Goal: Task Accomplishment & Management: Complete application form

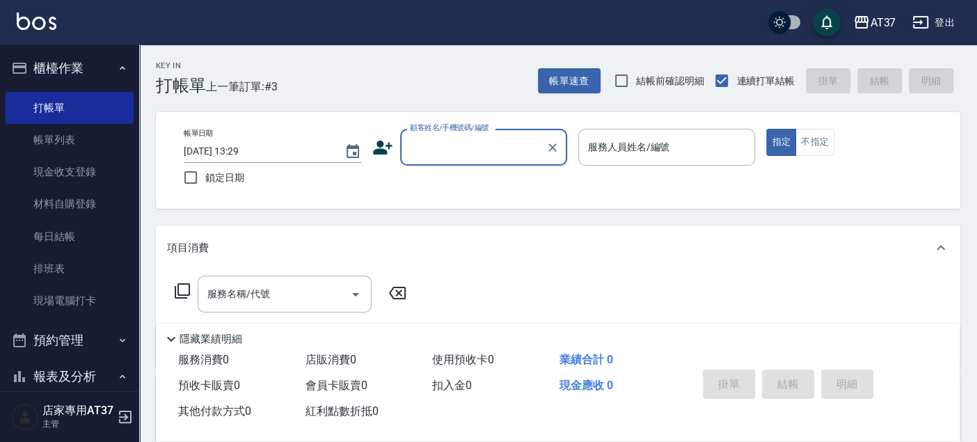
click at [469, 157] on input "顧客姓名/手機號碼/編號" at bounding box center [473, 147] width 134 height 24
click at [497, 184] on li "[PERSON_NAME]/0919933445/0919933445" at bounding box center [483, 182] width 167 height 23
type input "[PERSON_NAME]/0919933445/0919933445"
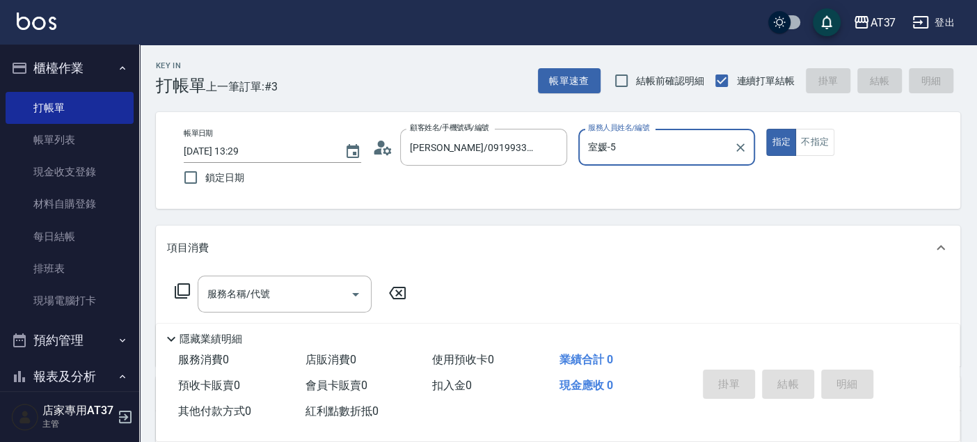
type input "室媛-5"
click at [187, 292] on icon at bounding box center [182, 291] width 17 height 17
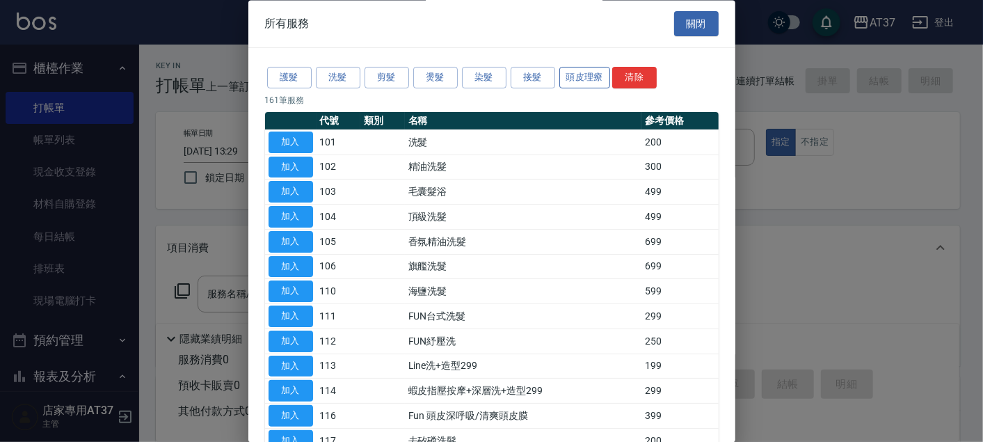
click at [567, 72] on button "頭皮理療" at bounding box center [586, 79] width 52 height 22
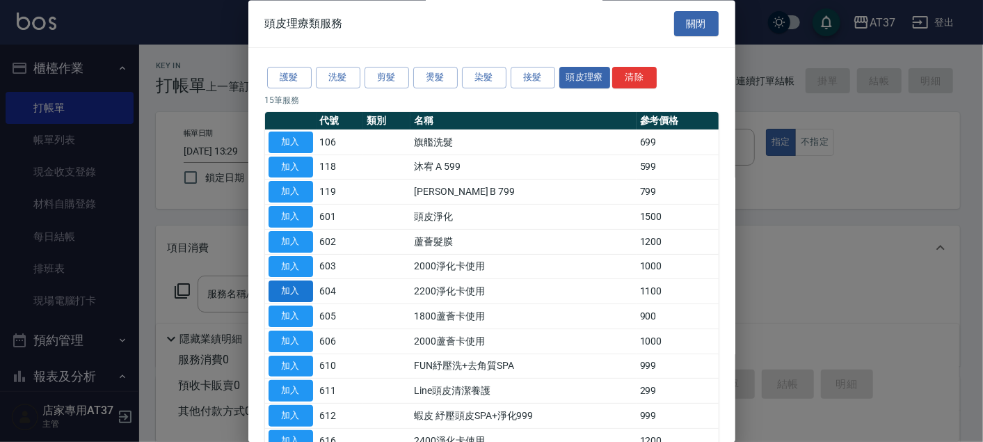
click at [305, 292] on button "加入" at bounding box center [291, 292] width 45 height 22
type input "2200淨化卡使用(604)"
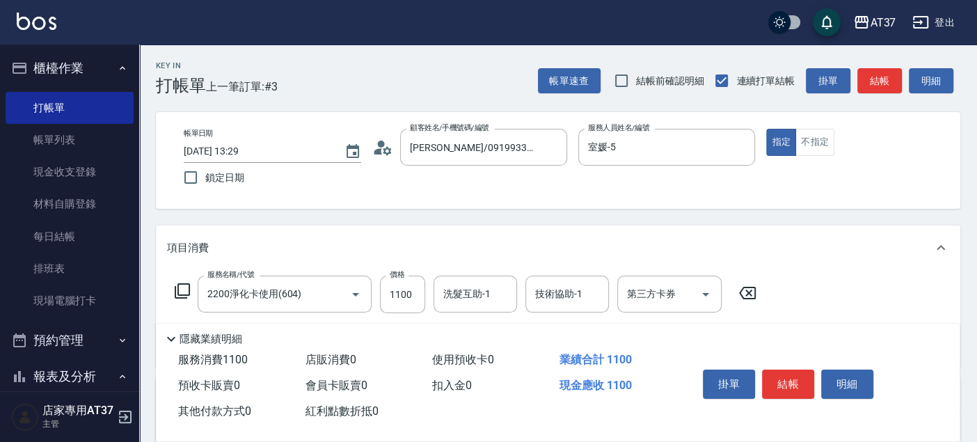
scroll to position [155, 0]
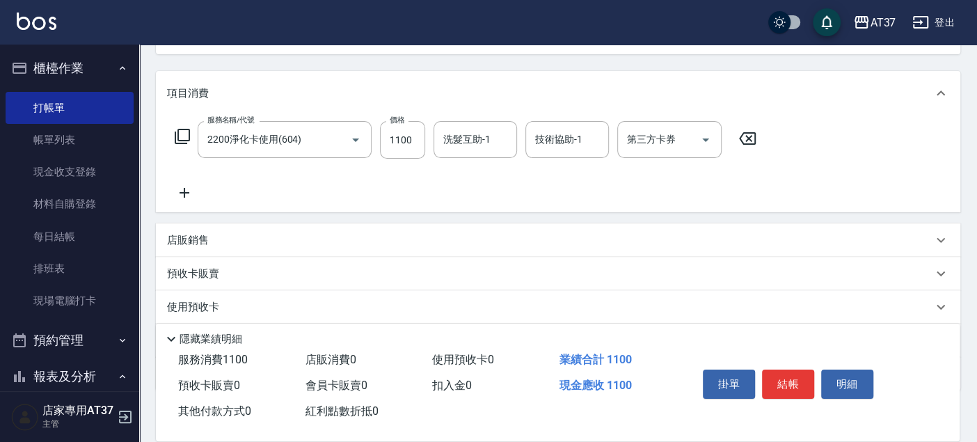
click at [189, 194] on icon at bounding box center [184, 192] width 35 height 17
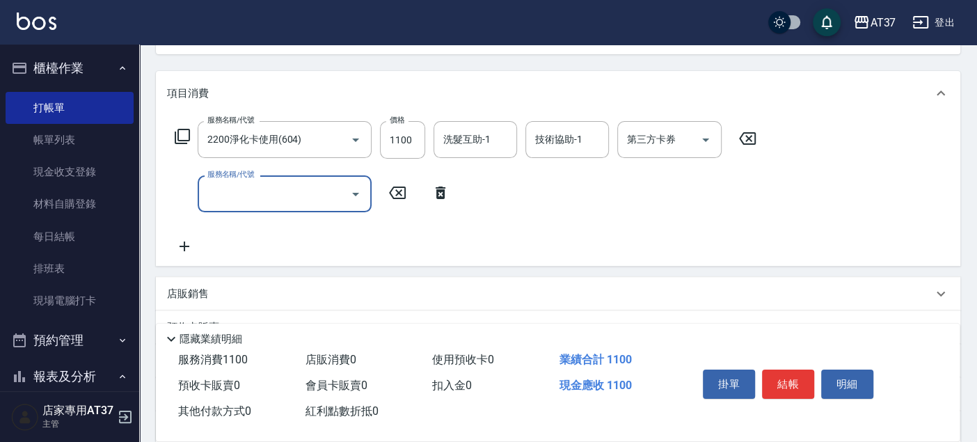
click at [264, 192] on input "服務名稱/代號" at bounding box center [274, 194] width 141 height 24
type input "A級單剪(202)"
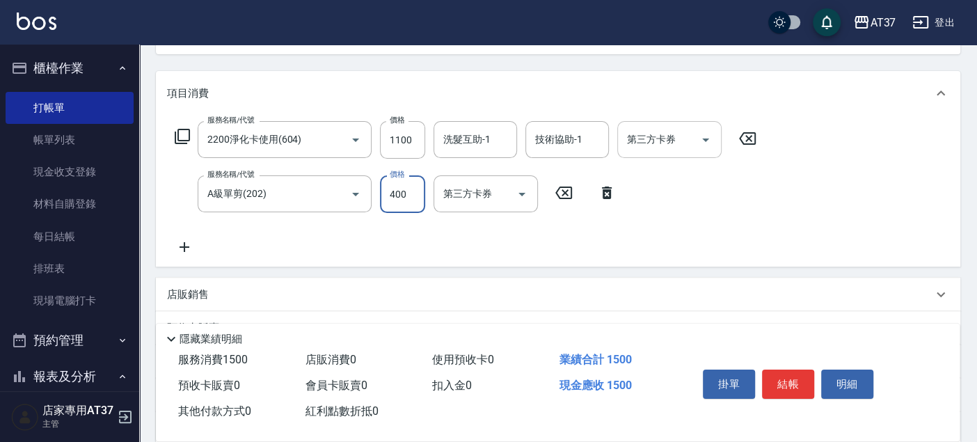
click at [669, 139] on div "第三方卡券 第三方卡券" at bounding box center [669, 139] width 104 height 37
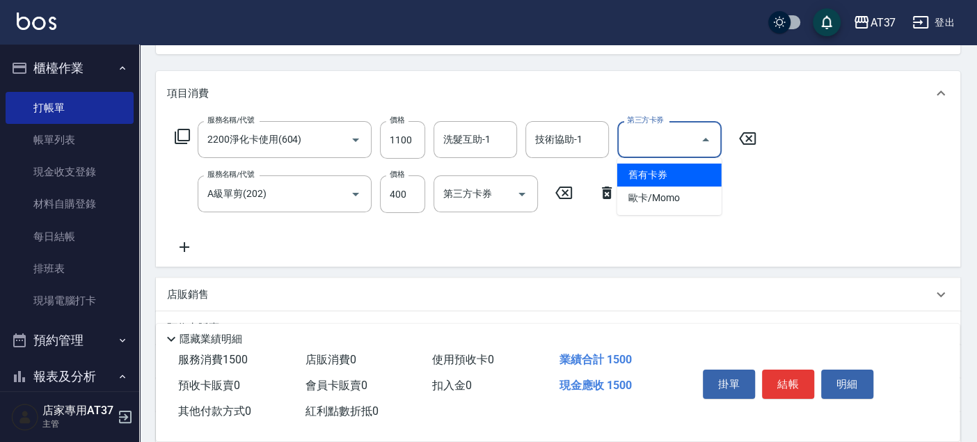
click at [693, 171] on span "舊有卡券" at bounding box center [669, 175] width 104 height 23
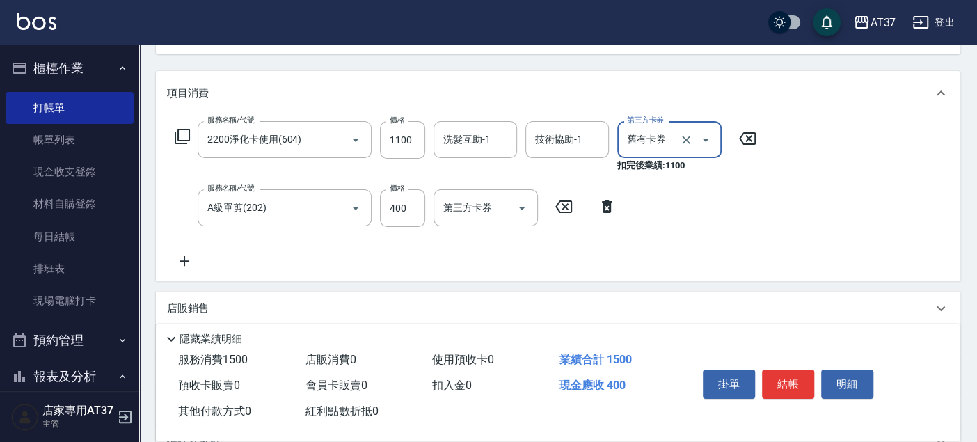
type input "舊有卡券"
click at [791, 381] on button "結帳" at bounding box center [788, 384] width 52 height 29
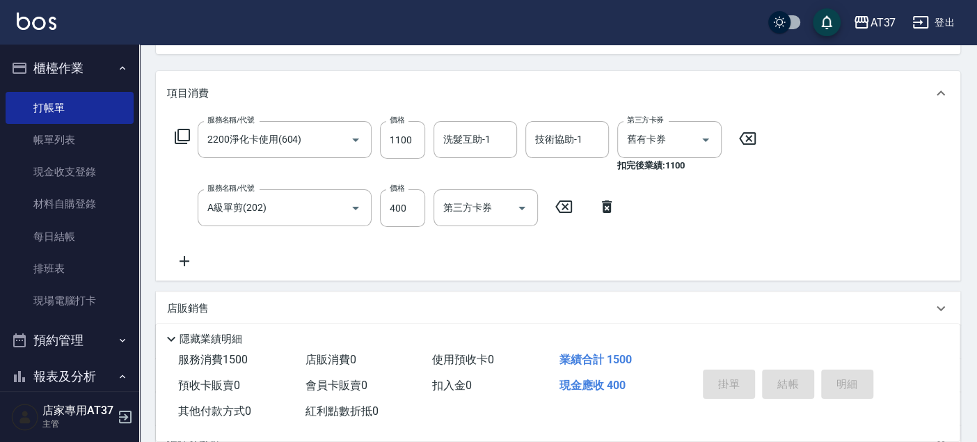
type input "[DATE] 14:42"
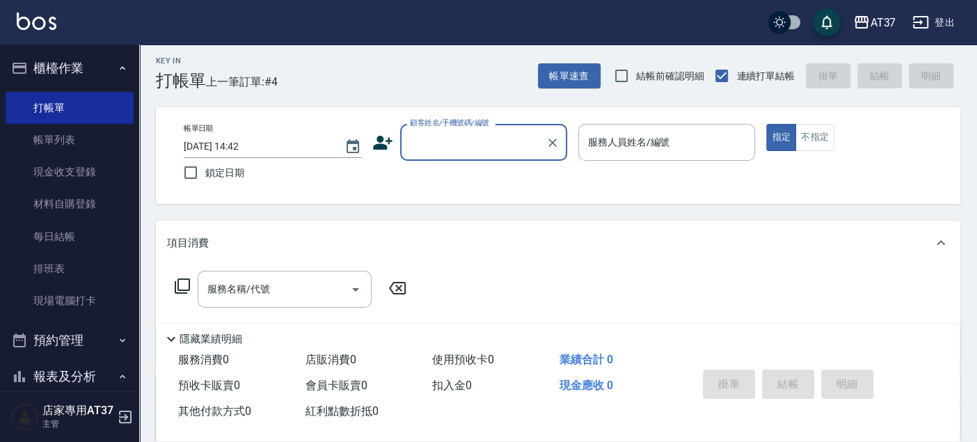
scroll to position [0, 0]
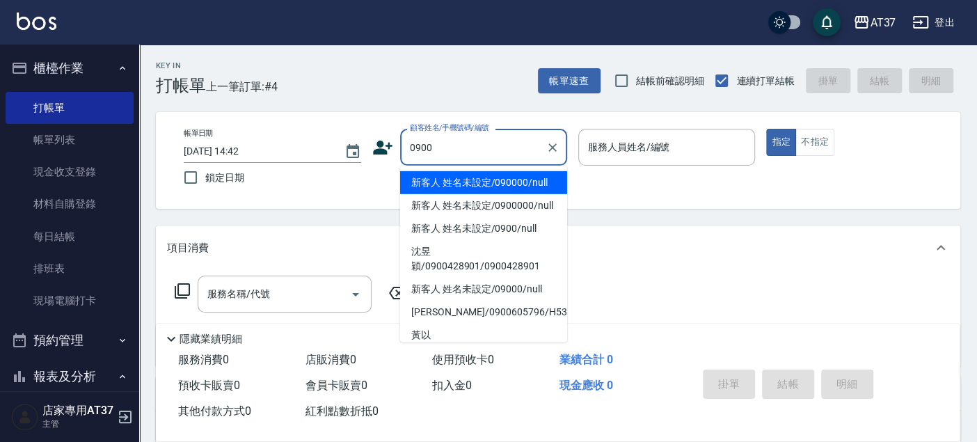
click at [537, 184] on li "新客人 姓名未設定/090000/null" at bounding box center [483, 182] width 167 height 23
type input "新客人 姓名未設定/090000/null"
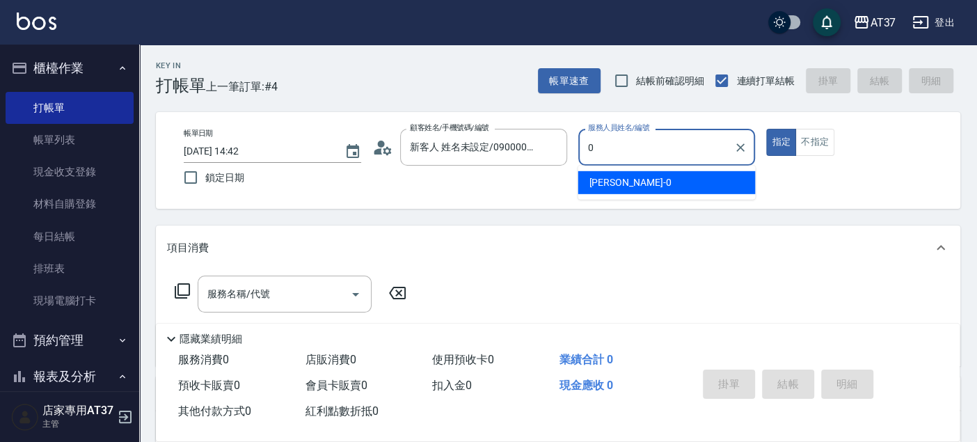
click at [613, 187] on span "[PERSON_NAME] -0" at bounding box center [630, 182] width 82 height 15
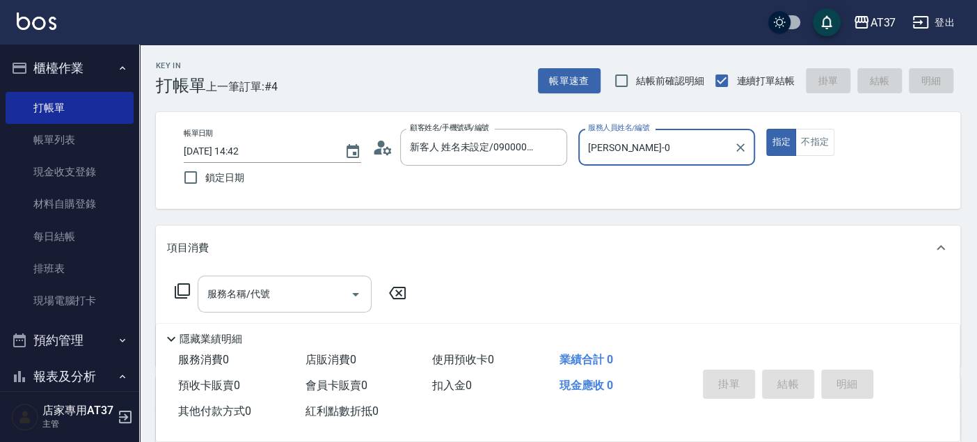
type input "[PERSON_NAME]-0"
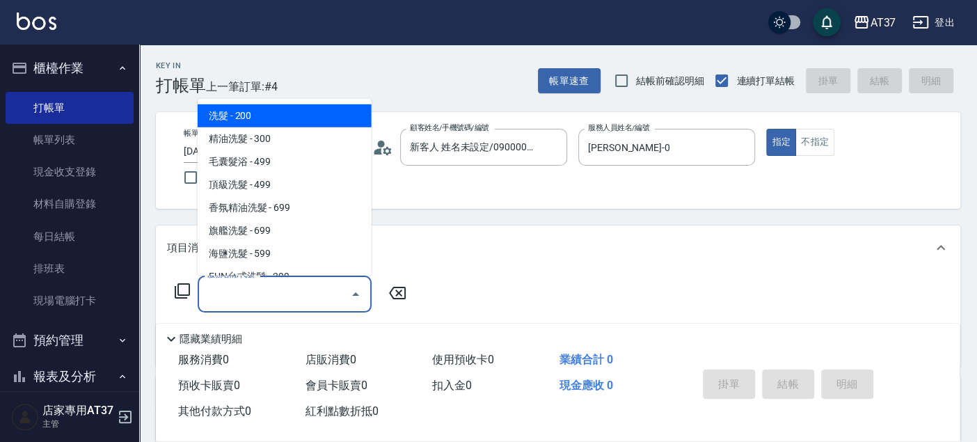
click at [282, 294] on input "服務名稱/代號" at bounding box center [274, 294] width 141 height 24
type input "204"
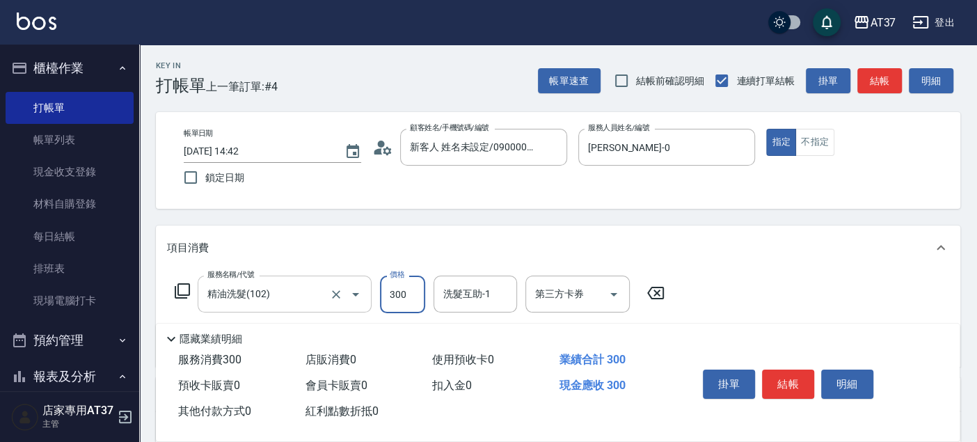
click at [349, 287] on icon "Open" at bounding box center [355, 294] width 17 height 17
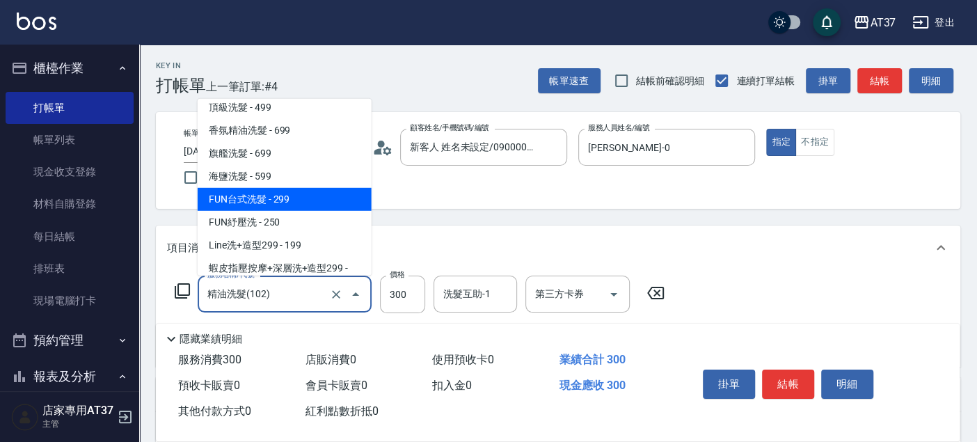
scroll to position [232, 0]
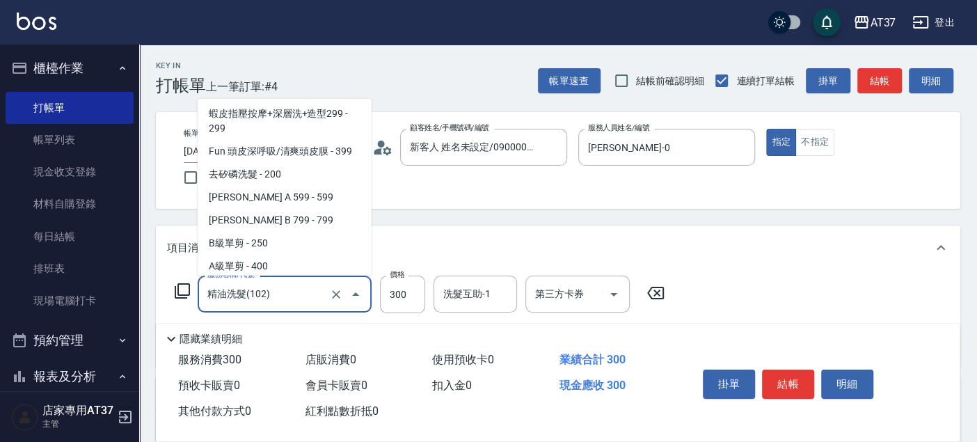
click at [296, 196] on span "[PERSON_NAME] A 599 - 599" at bounding box center [285, 197] width 174 height 23
type input "[PERSON_NAME] A 599(118)"
type input "599"
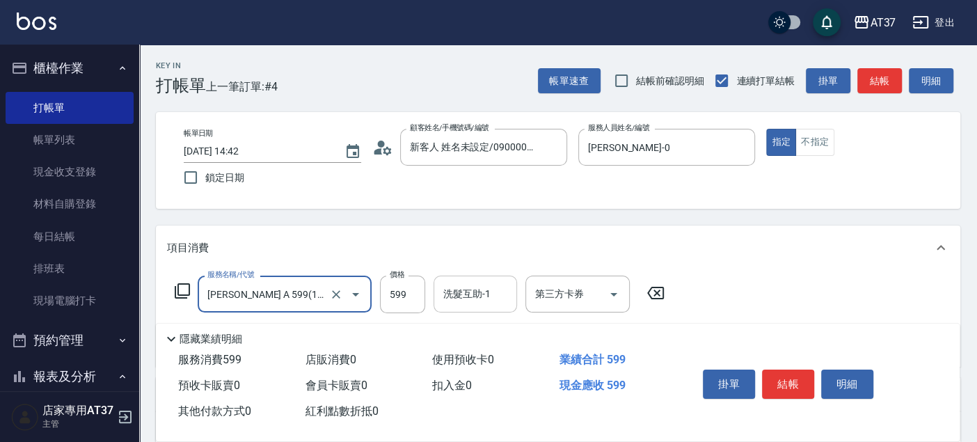
drag, startPoint x: 489, startPoint y: 308, endPoint x: 474, endPoint y: 304, distance: 15.0
click at [489, 308] on div "洗髮互助-1" at bounding box center [476, 294] width 84 height 37
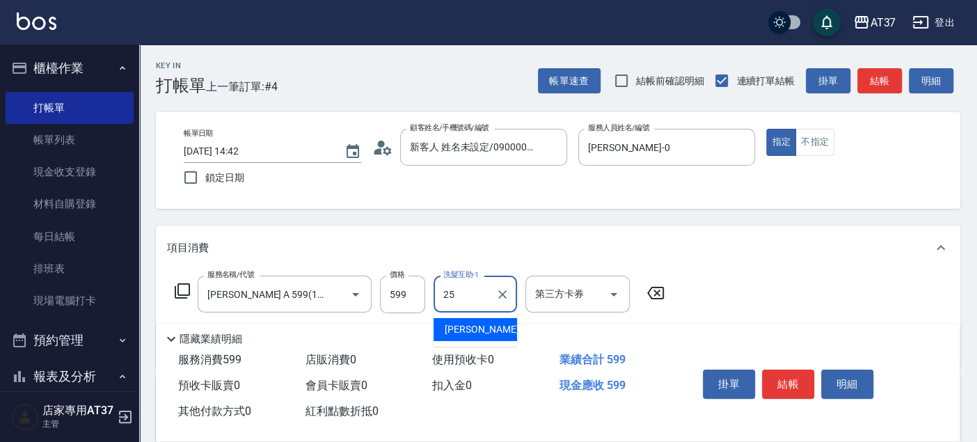
type input "[PERSON_NAME]-25"
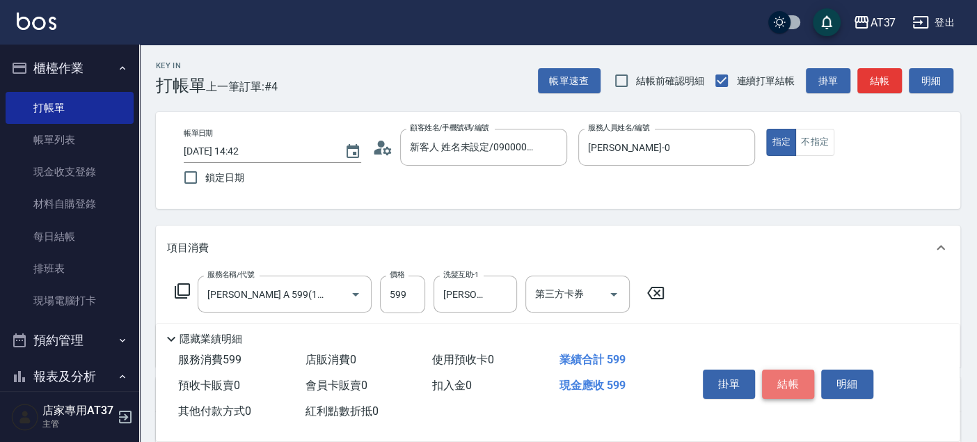
click at [793, 381] on button "結帳" at bounding box center [788, 384] width 52 height 29
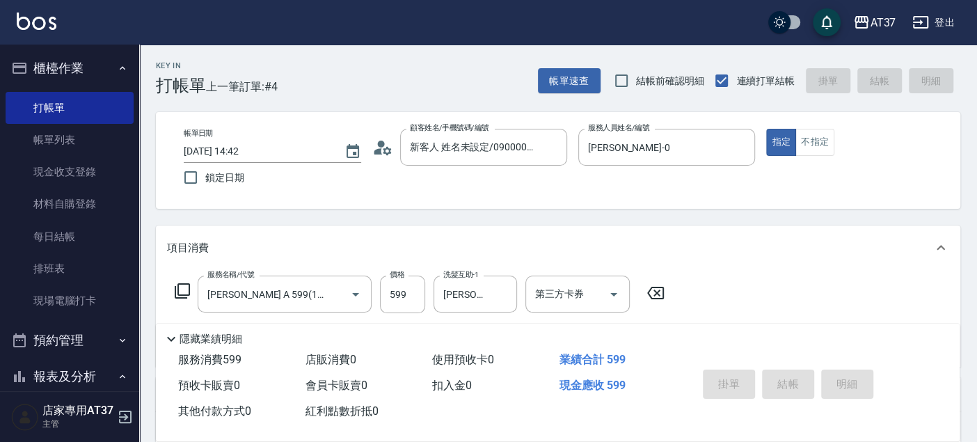
type input "[DATE] 15:00"
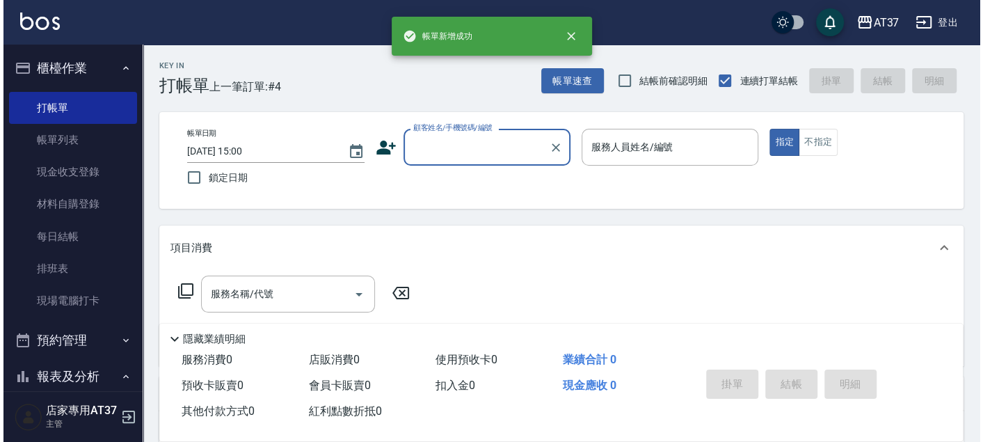
scroll to position [0, 0]
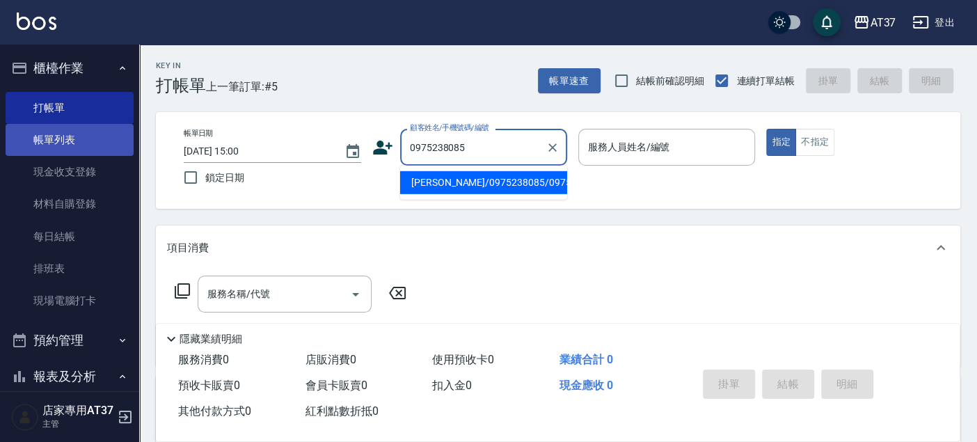
type input "[PERSON_NAME]/0975238085/0975238085"
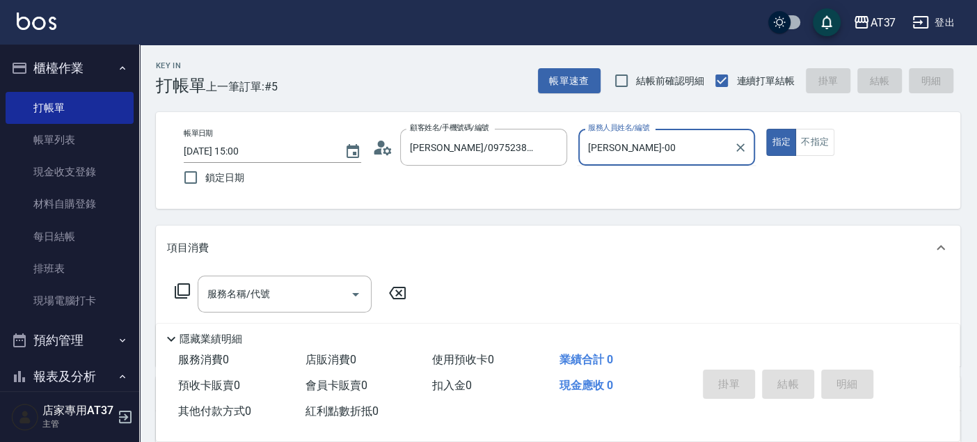
type input "[PERSON_NAME]-0"
click at [180, 292] on icon at bounding box center [182, 291] width 17 height 17
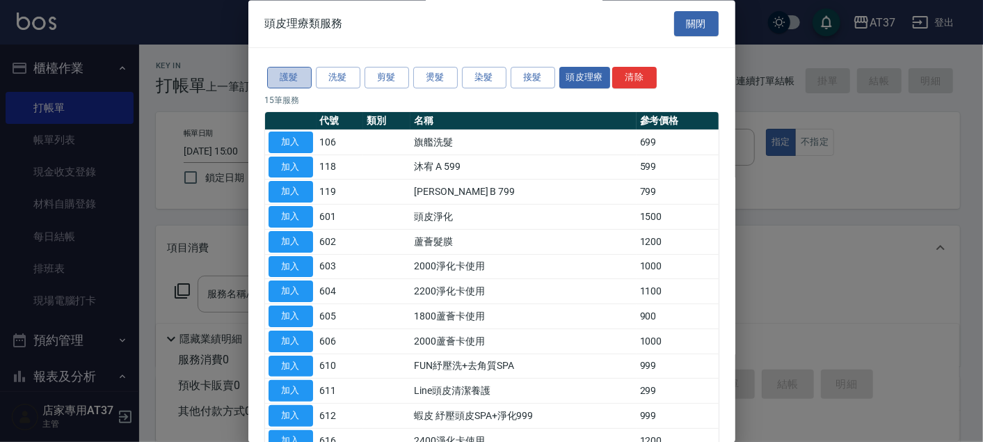
click at [283, 76] on button "護髮" at bounding box center [289, 79] width 45 height 22
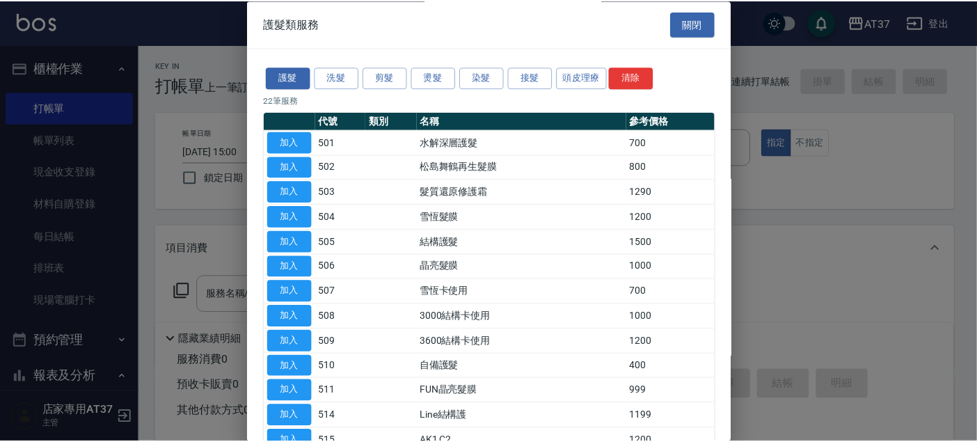
scroll to position [232, 0]
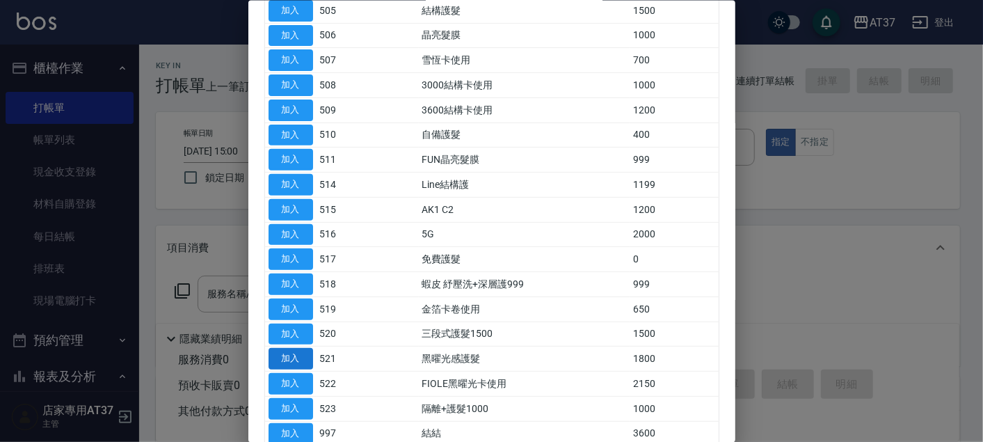
click at [296, 354] on button "加入" at bounding box center [291, 359] width 45 height 22
type input "黑曜光感護髮(521)"
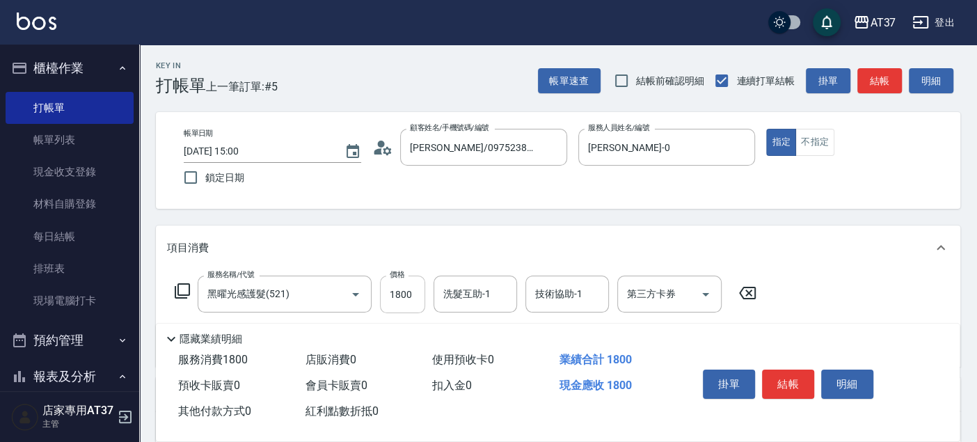
click at [418, 299] on input "1800" at bounding box center [402, 295] width 45 height 38
type input "2400"
click at [182, 290] on icon at bounding box center [182, 291] width 17 height 17
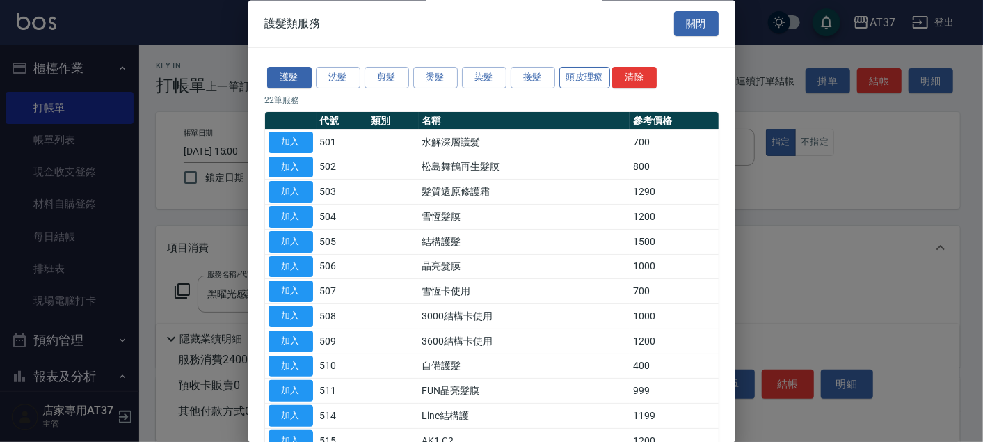
click at [590, 81] on button "頭皮理療" at bounding box center [586, 79] width 52 height 22
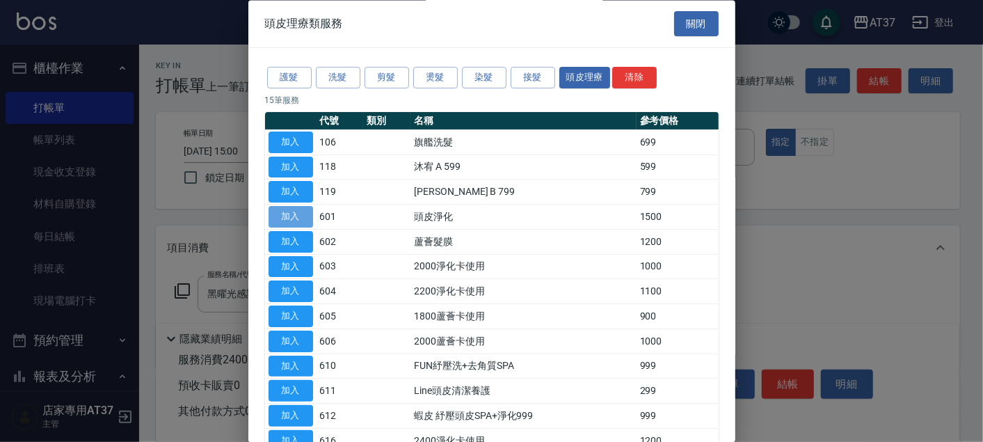
click at [294, 212] on button "加入" at bounding box center [291, 218] width 45 height 22
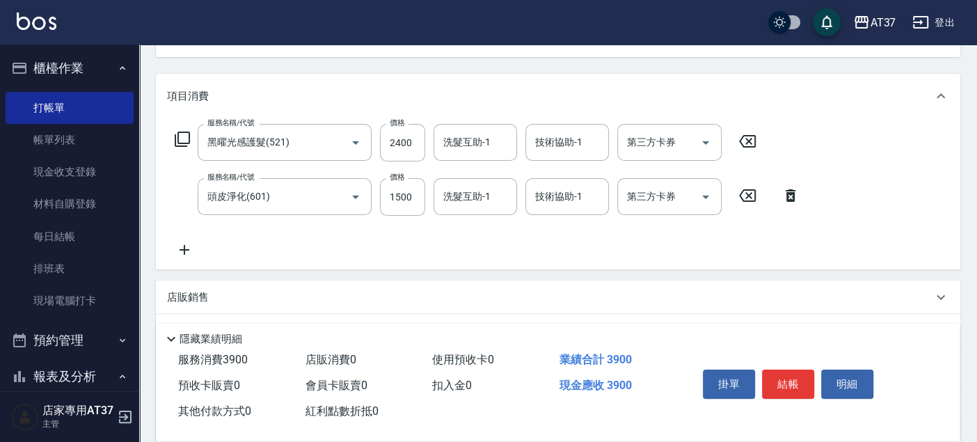
scroll to position [155, 0]
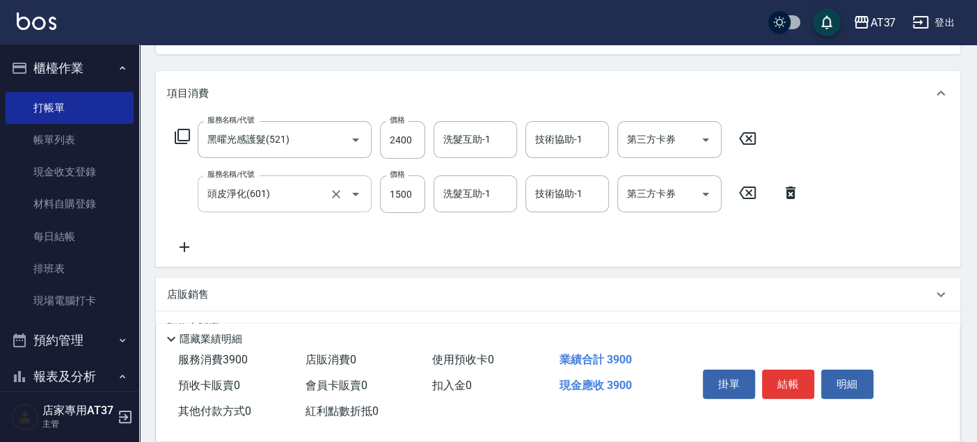
click at [353, 201] on icon "Open" at bounding box center [355, 194] width 17 height 17
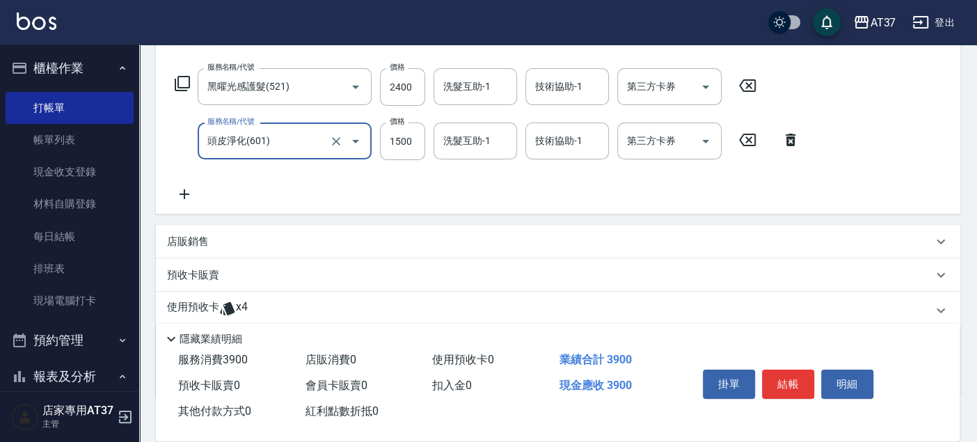
scroll to position [232, 0]
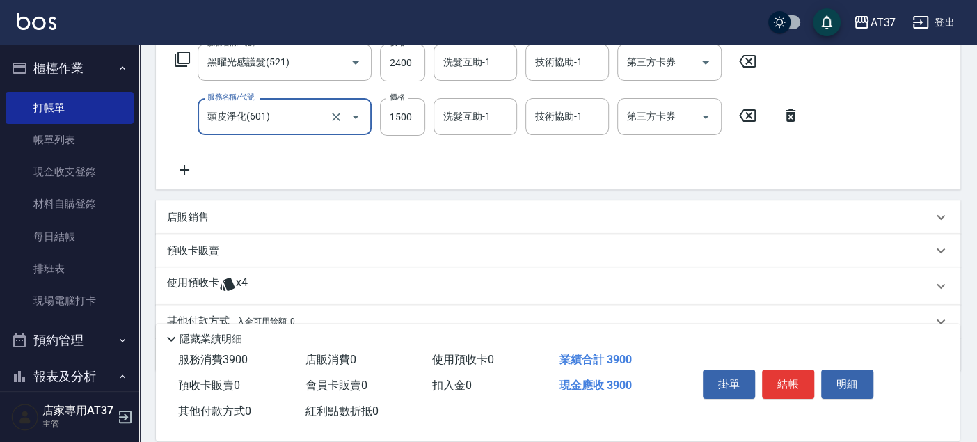
click at [354, 118] on icon "Open" at bounding box center [355, 117] width 17 height 17
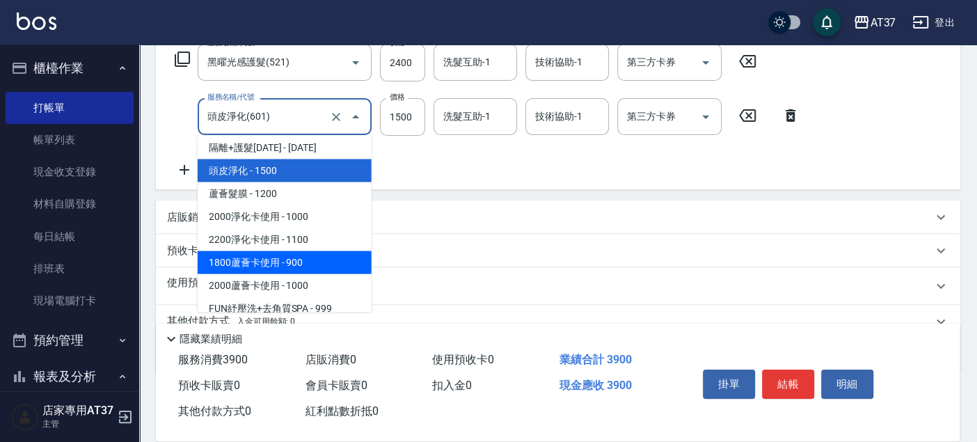
scroll to position [2179, 0]
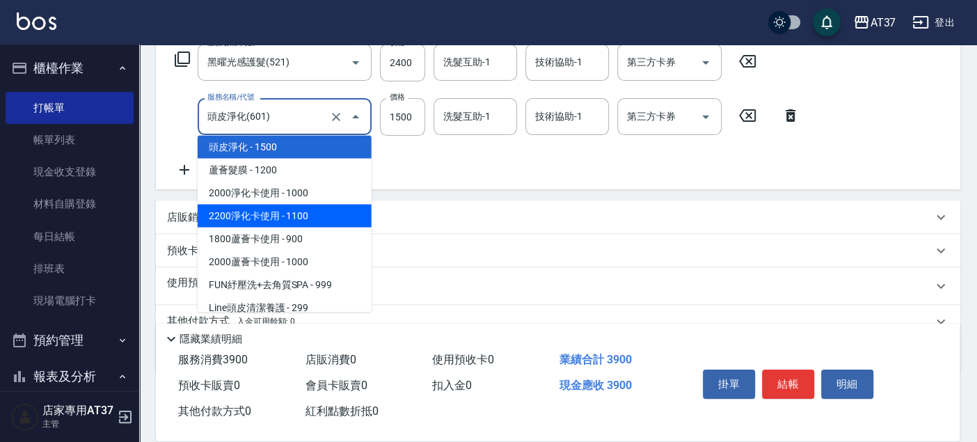
click at [330, 213] on span "2200淨化卡使用 - 1100" at bounding box center [285, 215] width 174 height 23
type input "2200淨化卡使用(604)"
type input "1100"
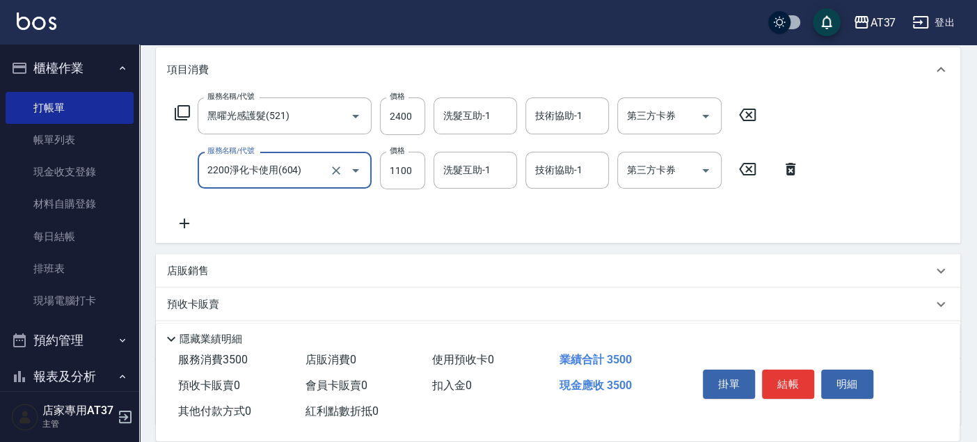
scroll to position [155, 0]
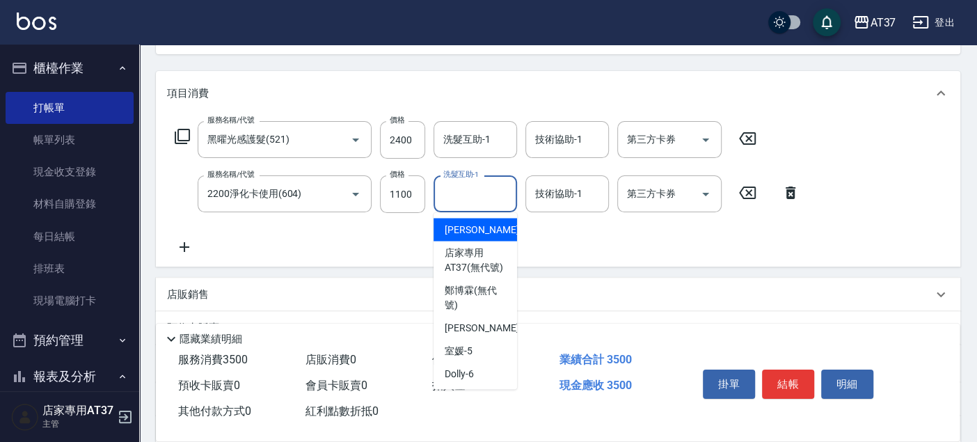
click at [480, 187] on div "洗髮互助-1 洗髮互助-1" at bounding box center [476, 193] width 84 height 37
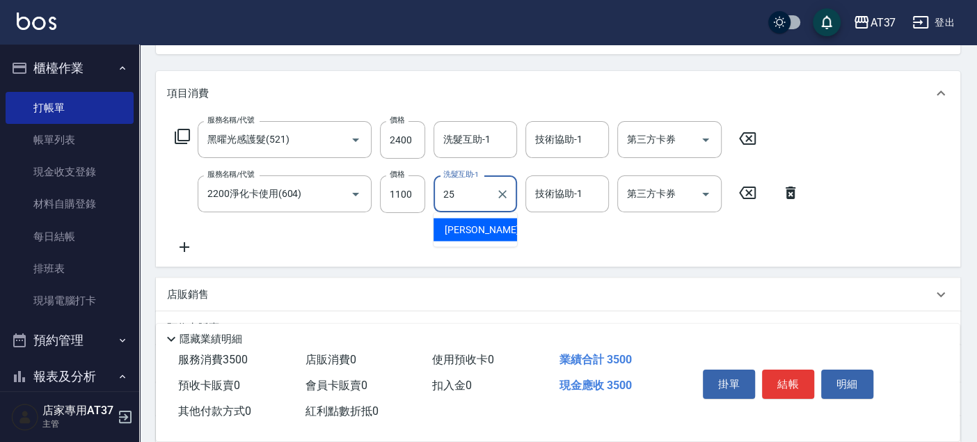
type input "[PERSON_NAME]-25"
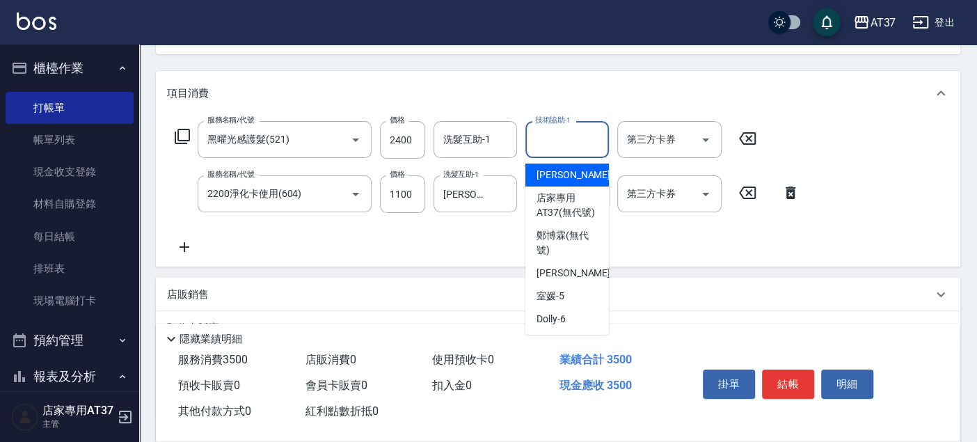
click at [579, 148] on input "技術協助-1" at bounding box center [567, 139] width 71 height 24
type input "[PERSON_NAME]-25"
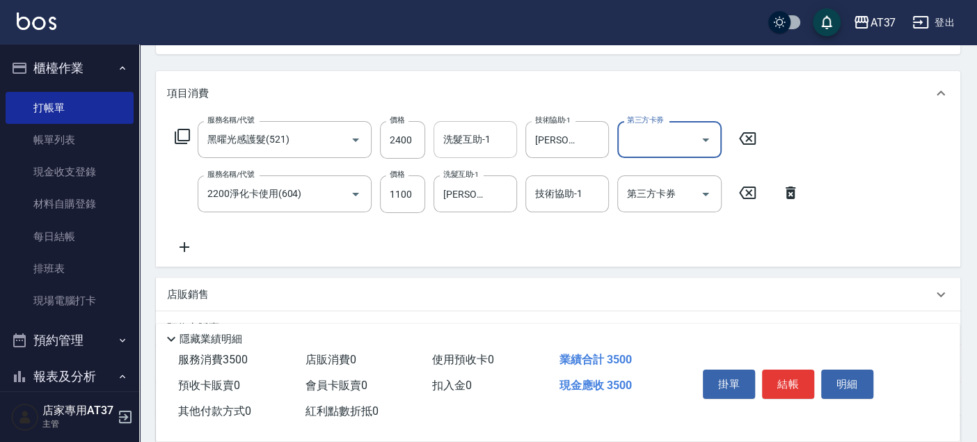
click at [500, 141] on input "洗髮互助-1" at bounding box center [475, 139] width 71 height 24
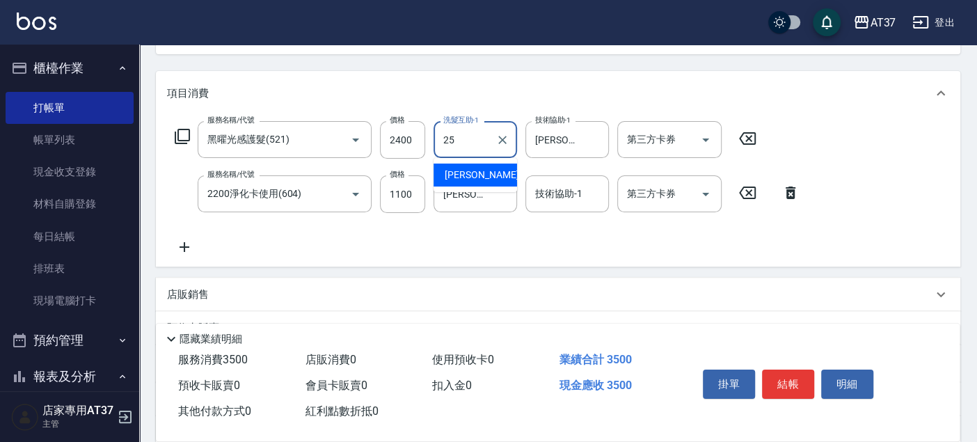
type input "[PERSON_NAME]-25"
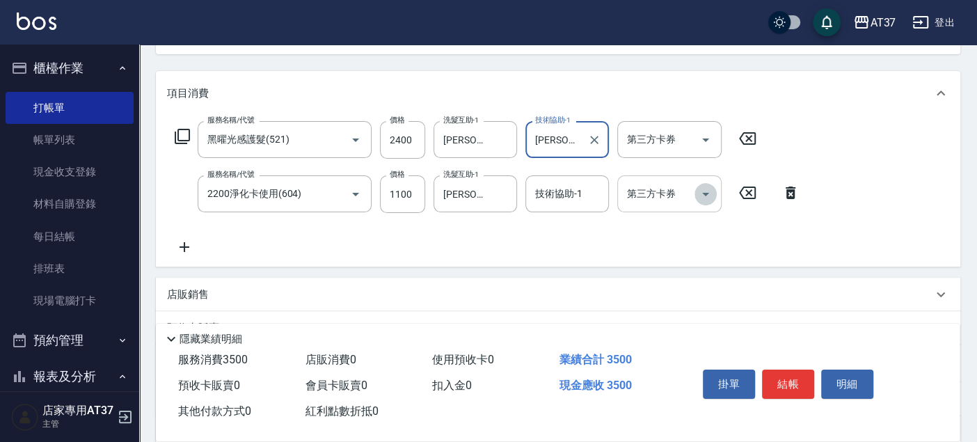
click at [704, 190] on icon "Open" at bounding box center [705, 194] width 17 height 17
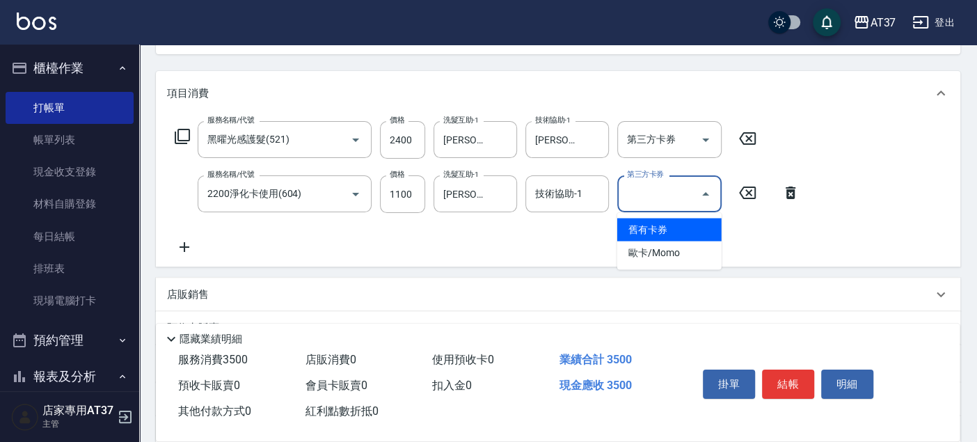
click at [704, 228] on span "舊有卡券" at bounding box center [669, 229] width 104 height 23
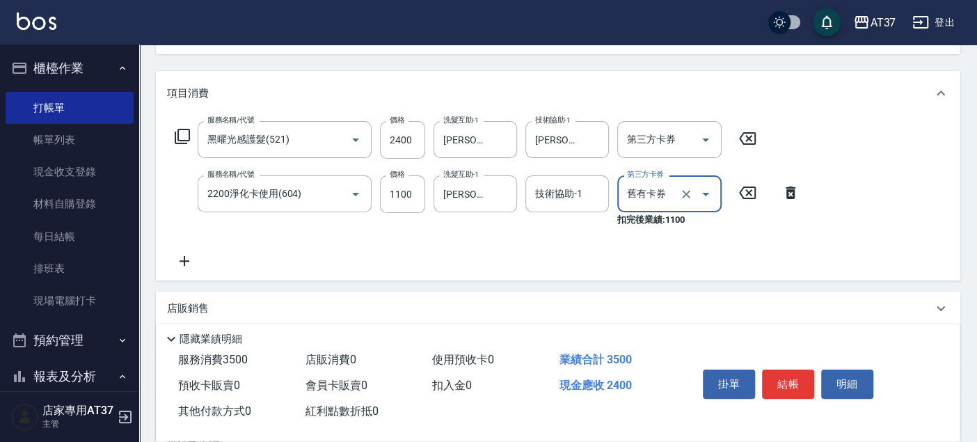
type input "舊有卡券"
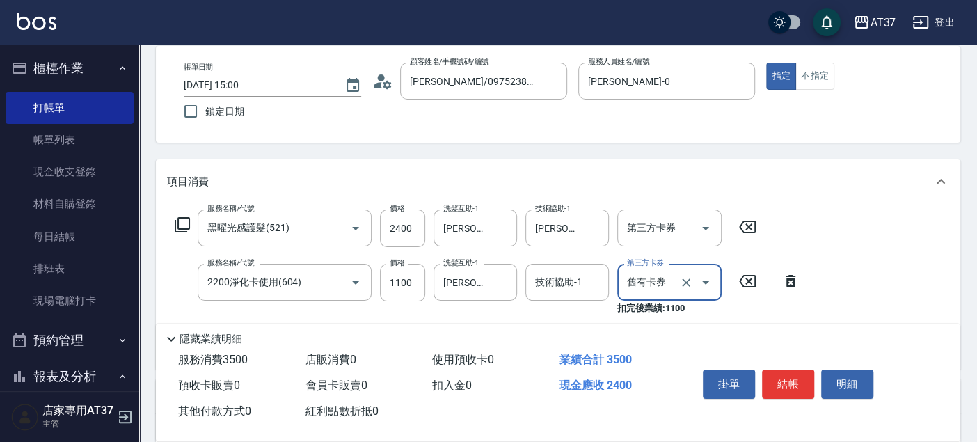
scroll to position [0, 0]
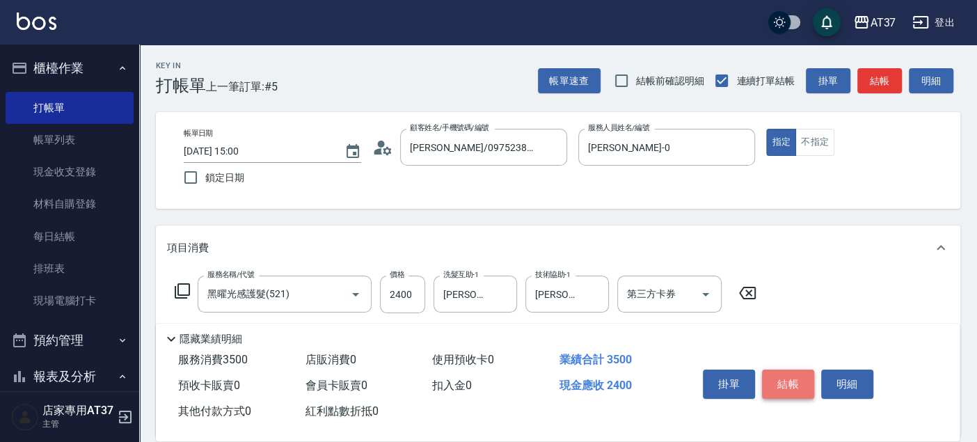
click at [785, 384] on button "結帳" at bounding box center [788, 384] width 52 height 29
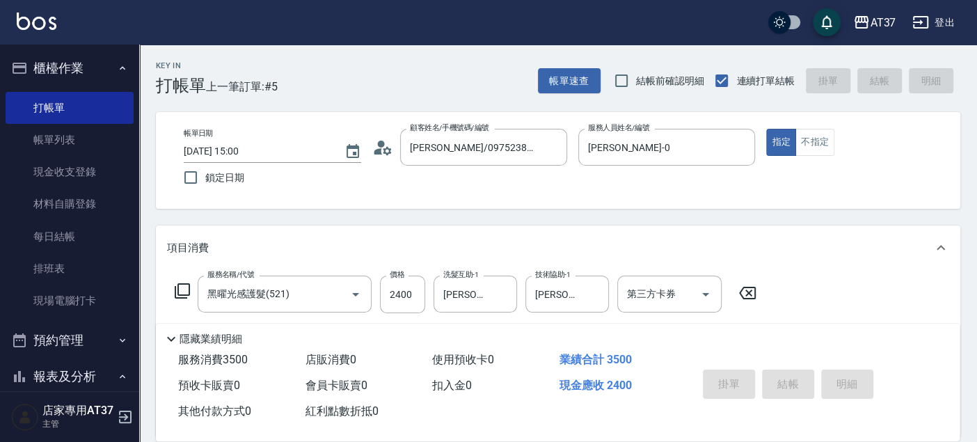
type input "[DATE] 15:01"
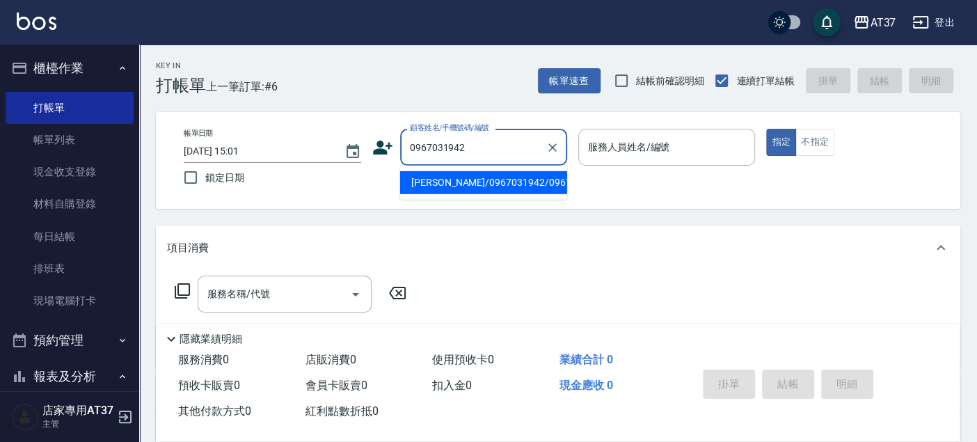
type input "[PERSON_NAME]/0967031942/0967031942"
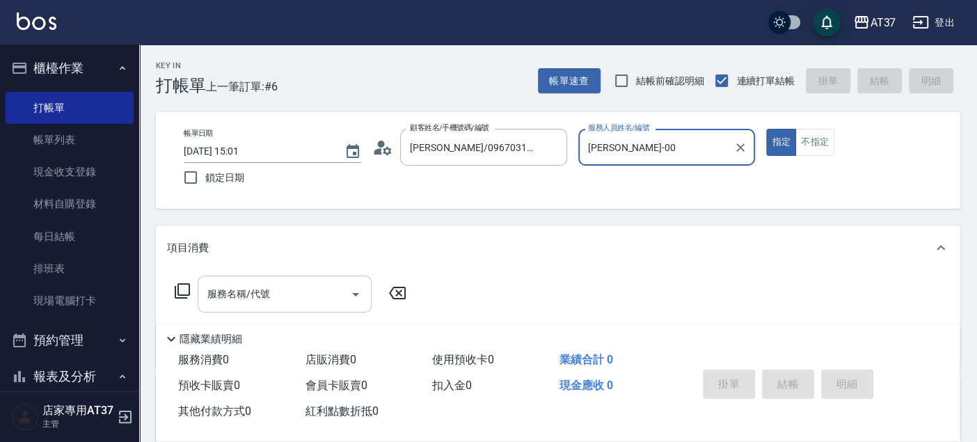
type input "[PERSON_NAME]-0"
click at [291, 300] on input "服務名稱/代號" at bounding box center [274, 294] width 141 height 24
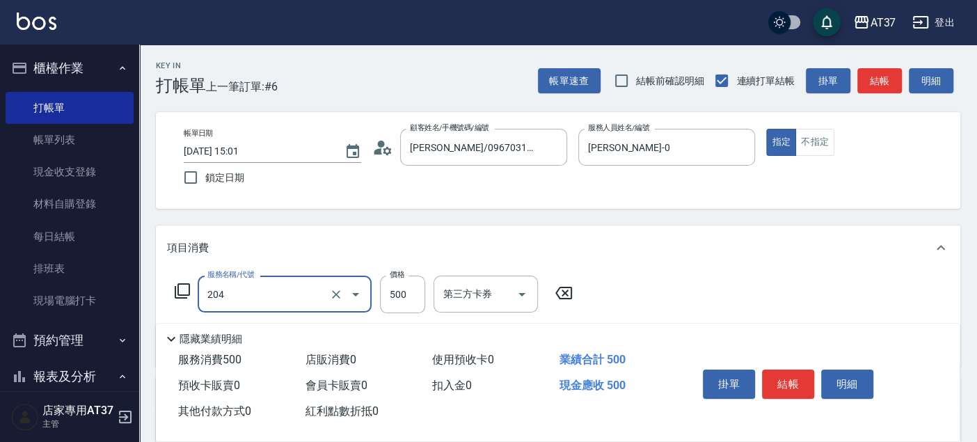
type input "A級洗+剪(204)"
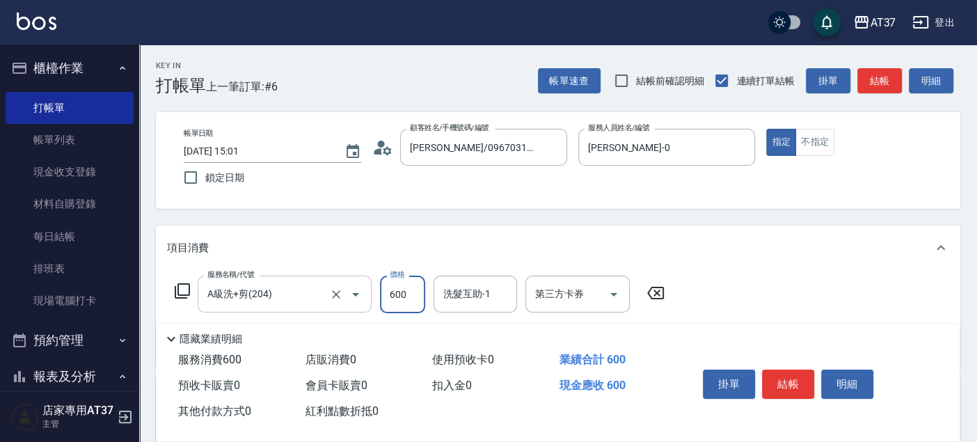
type input "600"
type input "2"
click at [789, 372] on button "結帳" at bounding box center [788, 384] width 52 height 29
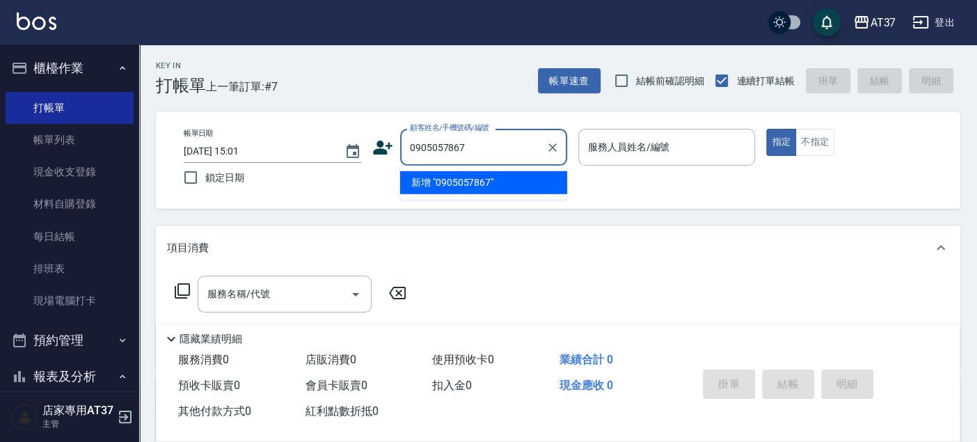
type input "0905057867"
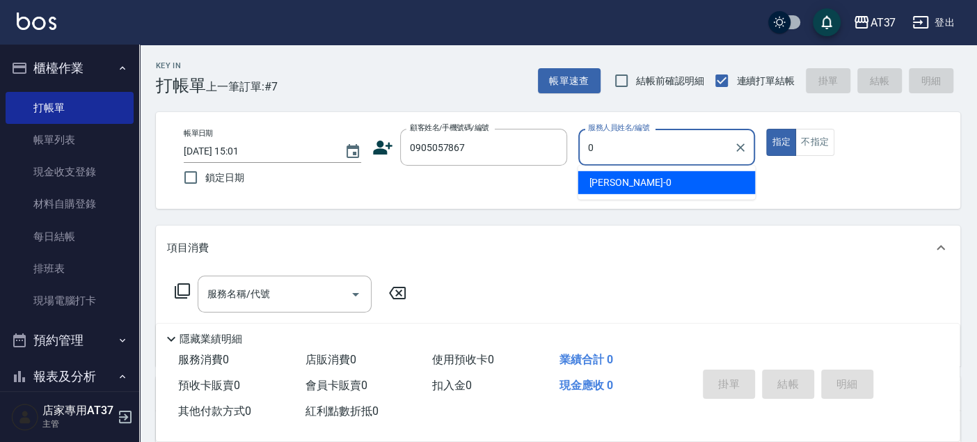
click at [679, 180] on div "[PERSON_NAME] -0" at bounding box center [666, 182] width 177 height 23
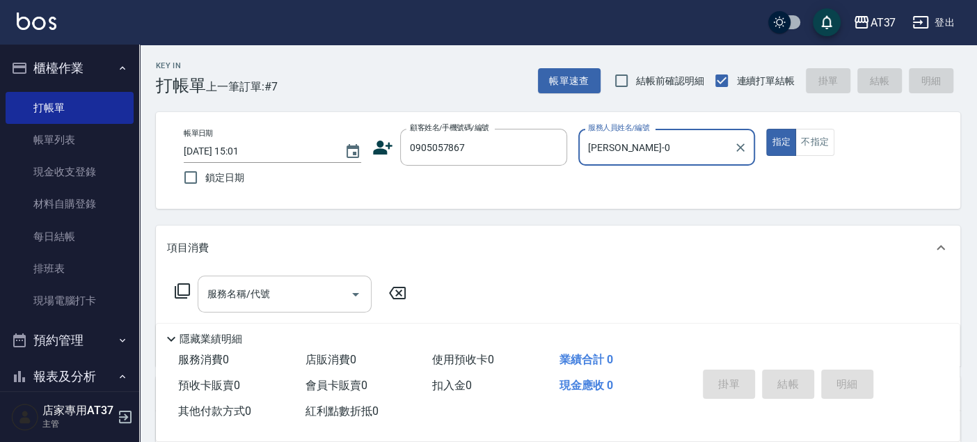
type input "[PERSON_NAME]-0"
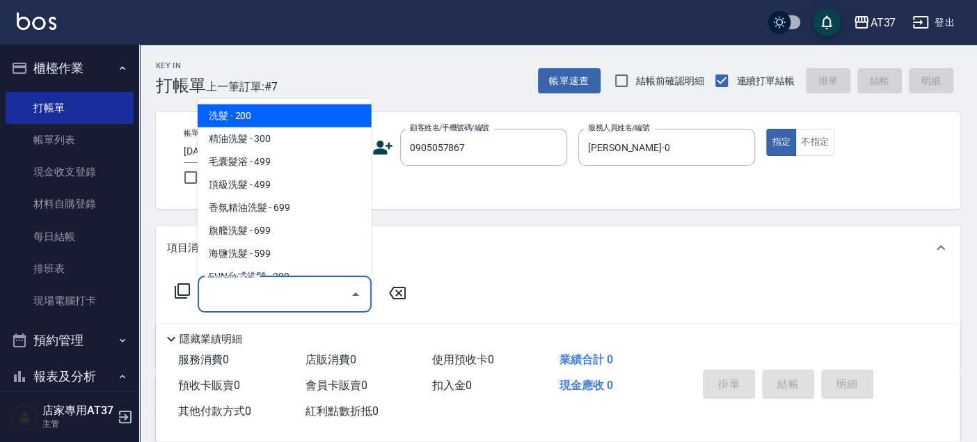
click at [276, 294] on input "服務名稱/代號" at bounding box center [274, 294] width 141 height 24
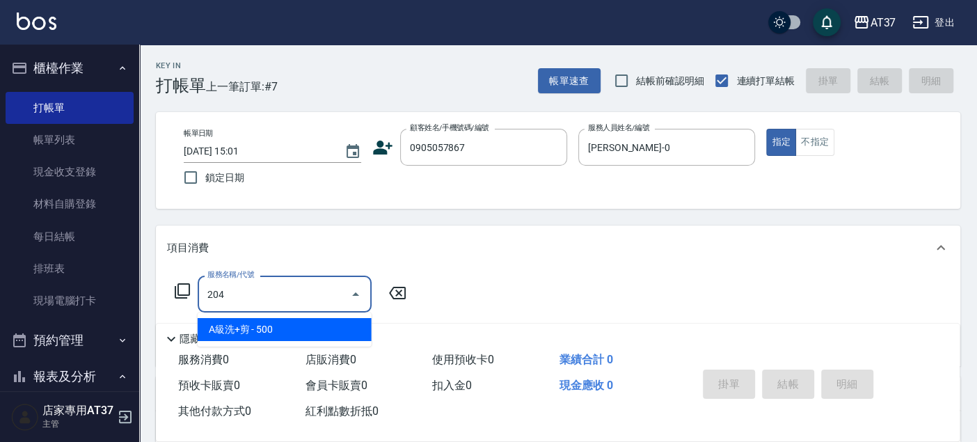
type input "A級洗+剪(204)"
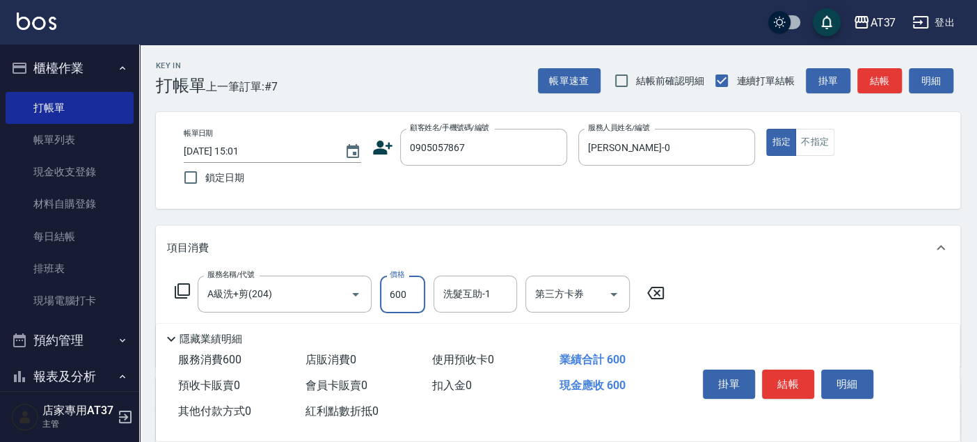
type input "600"
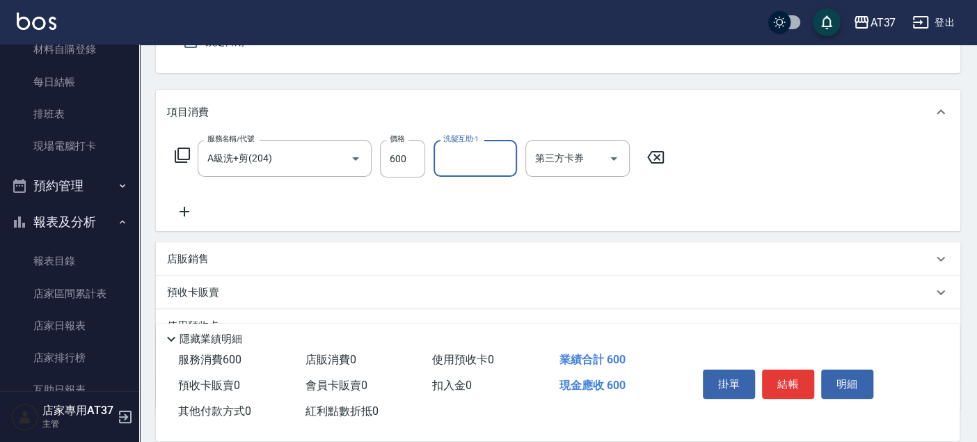
scroll to position [232, 0]
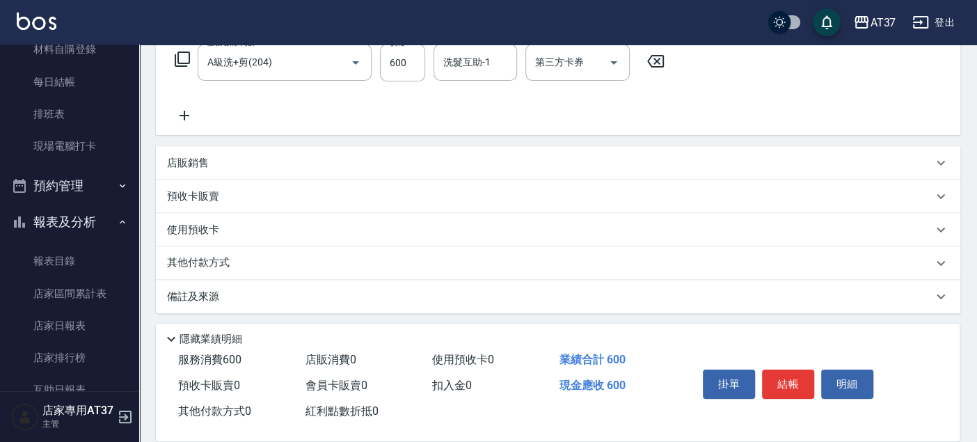
click at [187, 159] on p "店販銷售" at bounding box center [188, 163] width 42 height 15
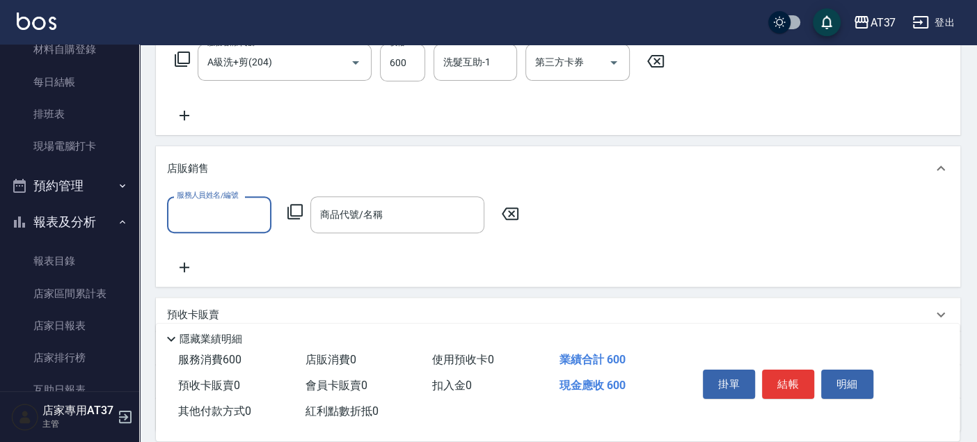
scroll to position [0, 0]
type input "[PERSON_NAME]-0"
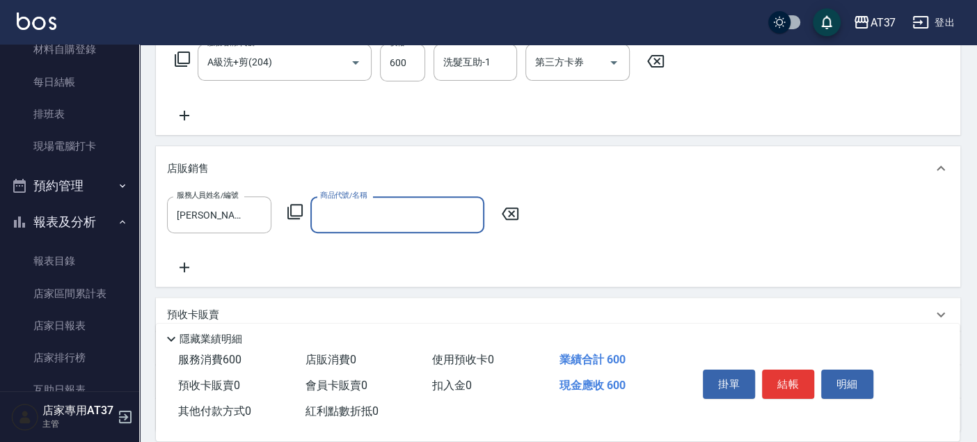
click at [278, 217] on form "服務人員姓名/編號 [PERSON_NAME]-0 服務人員姓名/編號" at bounding box center [223, 214] width 113 height 37
click at [288, 211] on icon at bounding box center [294, 211] width 15 height 15
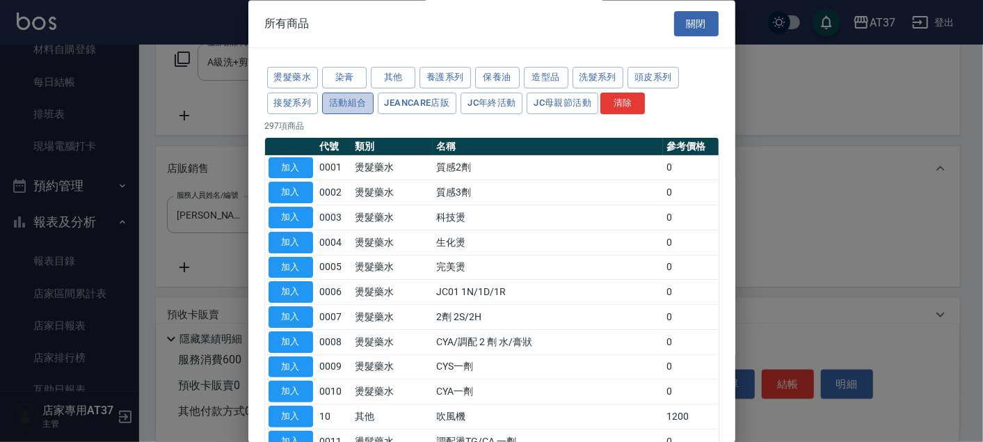
click at [345, 99] on button "活動組合" at bounding box center [348, 104] width 52 height 22
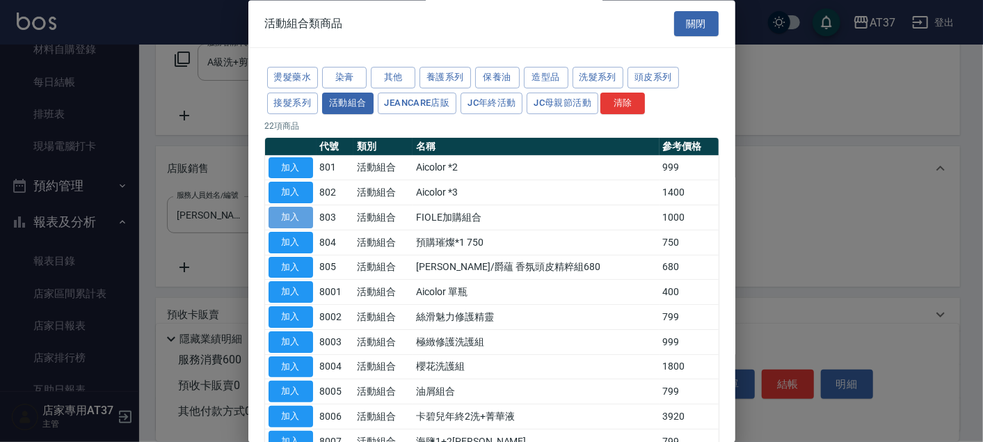
click at [297, 217] on button "加入" at bounding box center [291, 218] width 45 height 22
type input "FIOLE加購組合"
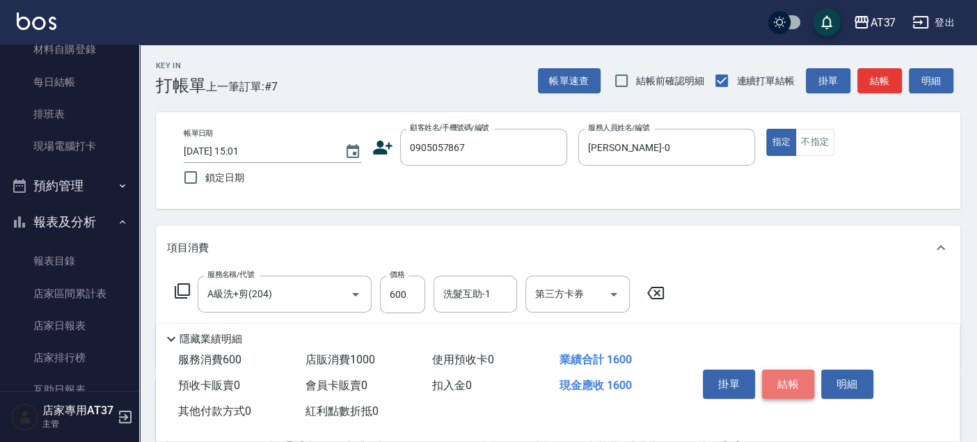
click at [790, 376] on button "結帳" at bounding box center [788, 384] width 52 height 29
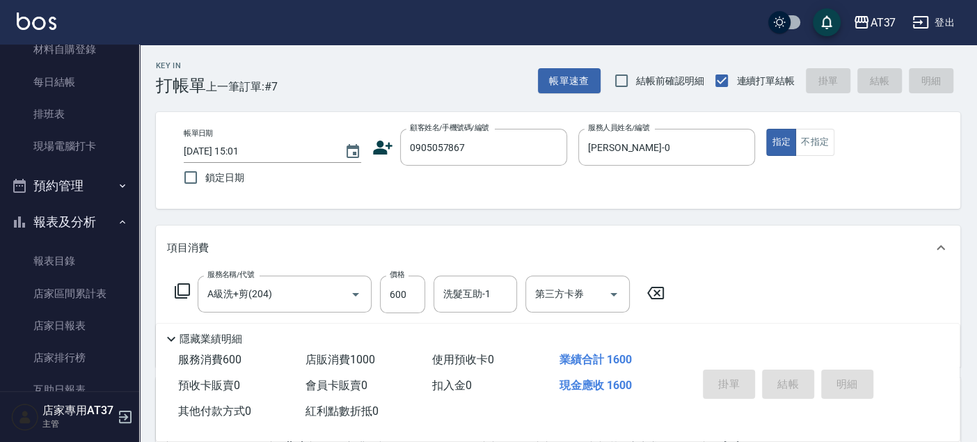
type input "[DATE] 15:02"
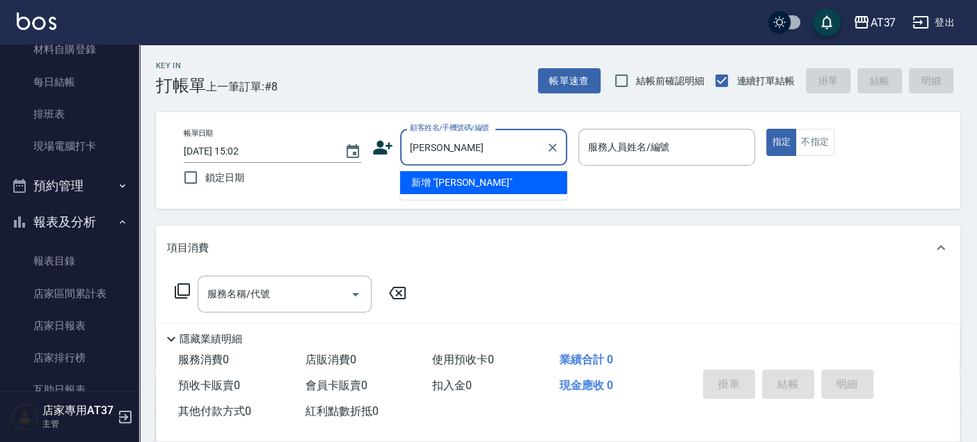
click at [519, 159] on div "[PERSON_NAME] 顧客姓名/手機號碼/編號" at bounding box center [483, 147] width 167 height 37
type input "[PERSON_NAME]"
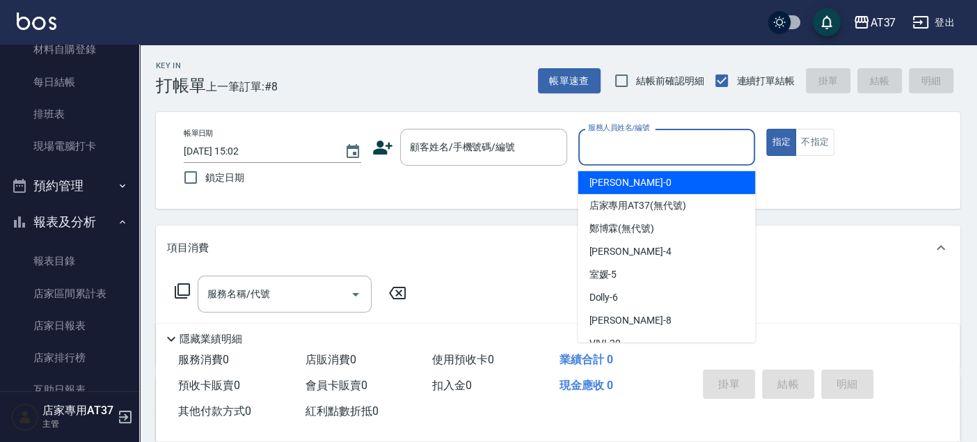
drag, startPoint x: 632, startPoint y: 150, endPoint x: 634, endPoint y: 135, distance: 15.5
click at [635, 149] on input "服務人員姓名/編號" at bounding box center [667, 147] width 165 height 24
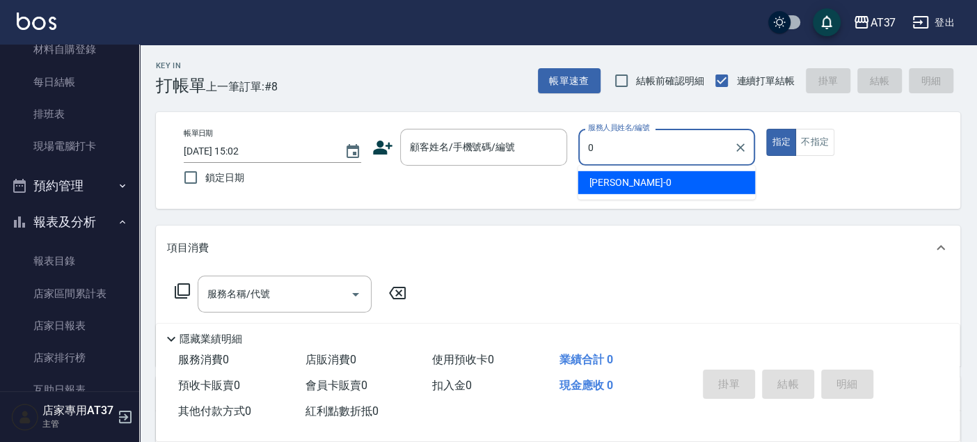
click at [682, 177] on div "[PERSON_NAME] -0" at bounding box center [666, 182] width 177 height 23
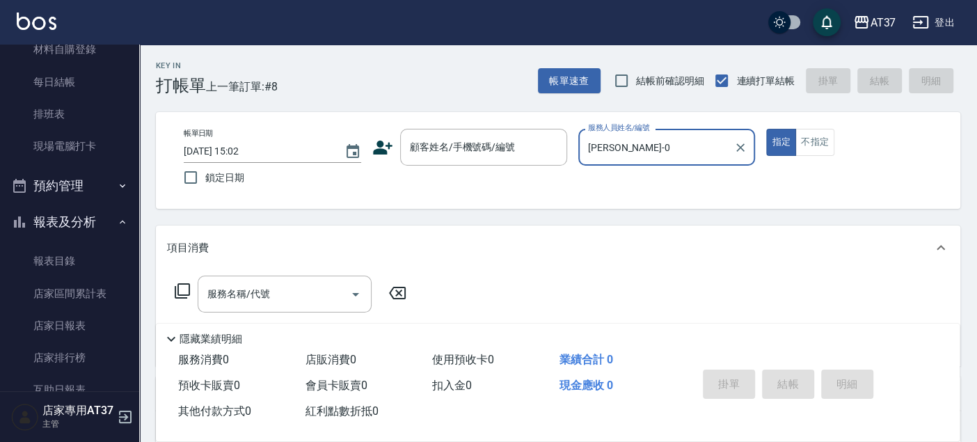
type input "[PERSON_NAME]-0"
click at [246, 294] on div "服務名稱/代號 服務名稱/代號" at bounding box center [285, 294] width 174 height 37
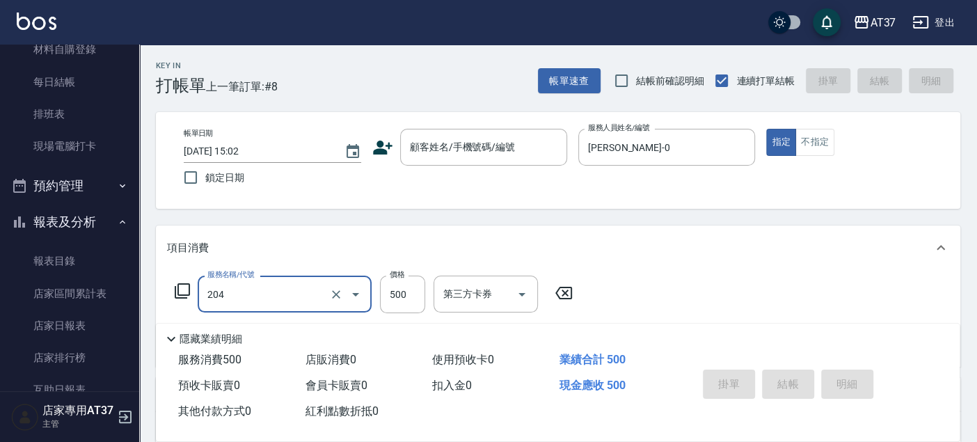
type input "A級洗+剪(204)"
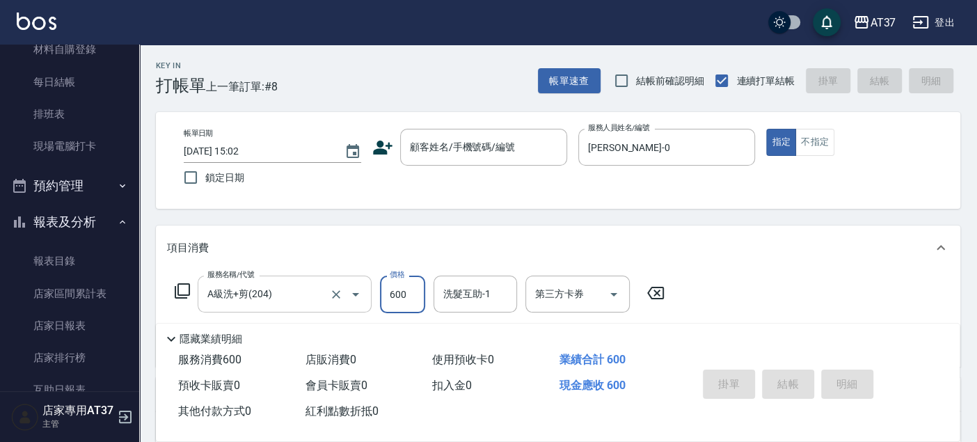
type input "600"
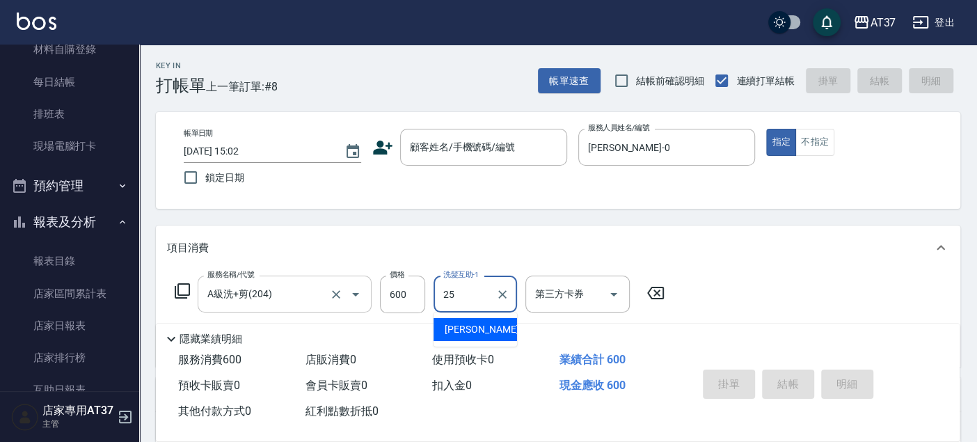
type input "[PERSON_NAME]-25"
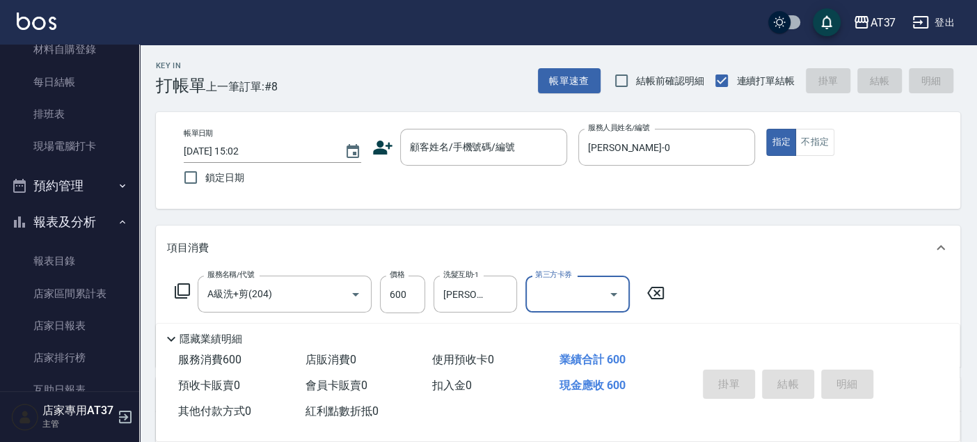
click at [705, 202] on div "帳單日期 [DATE] 15:02 鎖定日期 顧客姓名/手機號碼/編號 顧客姓名/手機號碼/編號 服務人員姓名/編號 [PERSON_NAME]-0 服務人員…" at bounding box center [558, 160] width 805 height 97
click at [440, 159] on div "顧客姓名/手機號碼/編號" at bounding box center [483, 147] width 167 height 37
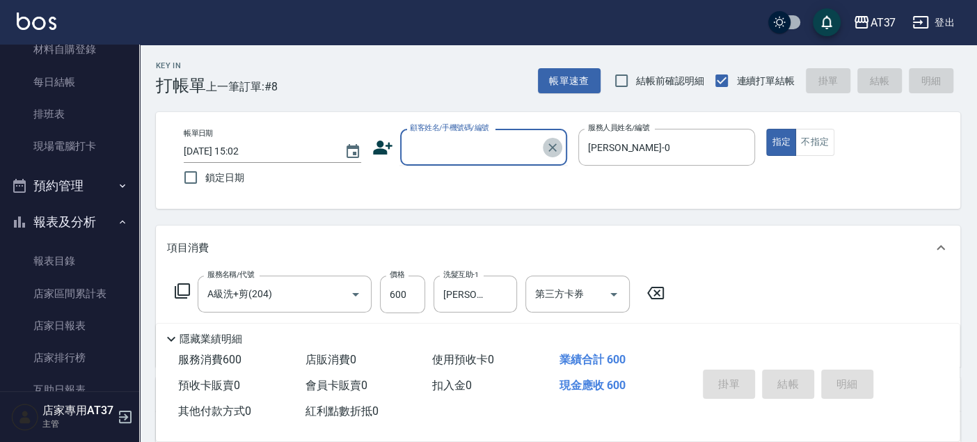
click at [554, 152] on icon "Clear" at bounding box center [553, 148] width 14 height 14
click at [509, 155] on input "顧客姓名/手機號碼/編號" at bounding box center [466, 147] width 120 height 24
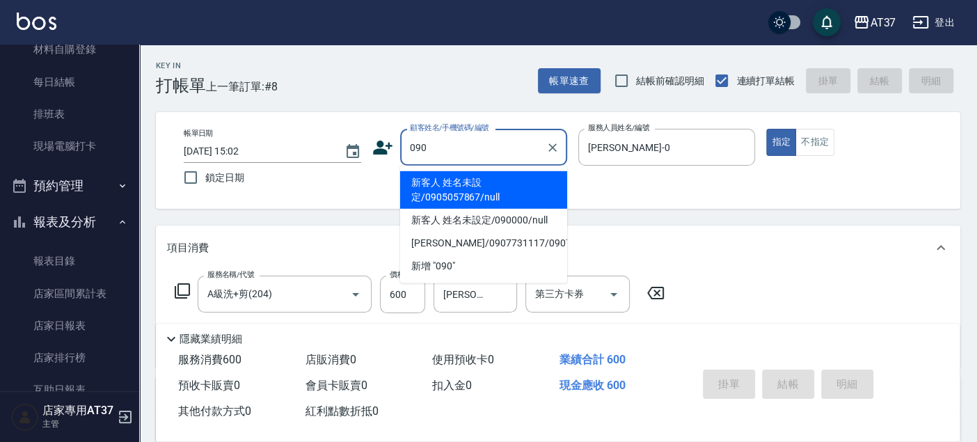
type input "0900"
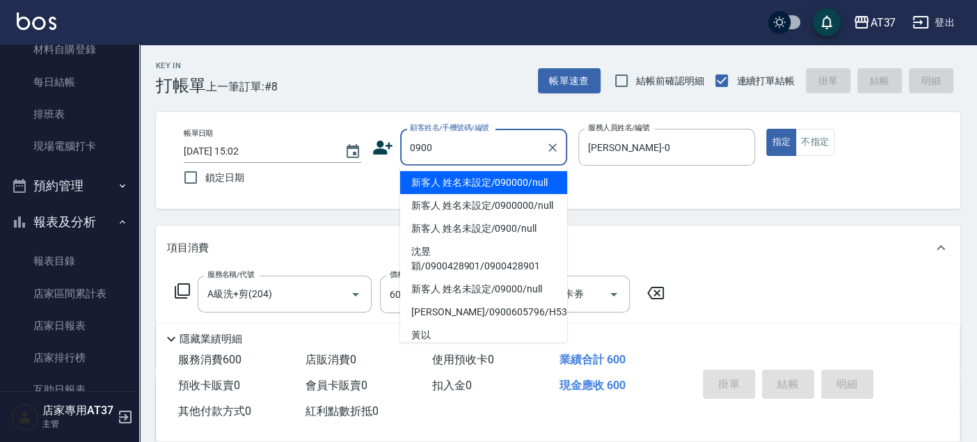
click at [516, 189] on li "新客人 姓名未設定/090000/null" at bounding box center [483, 182] width 167 height 23
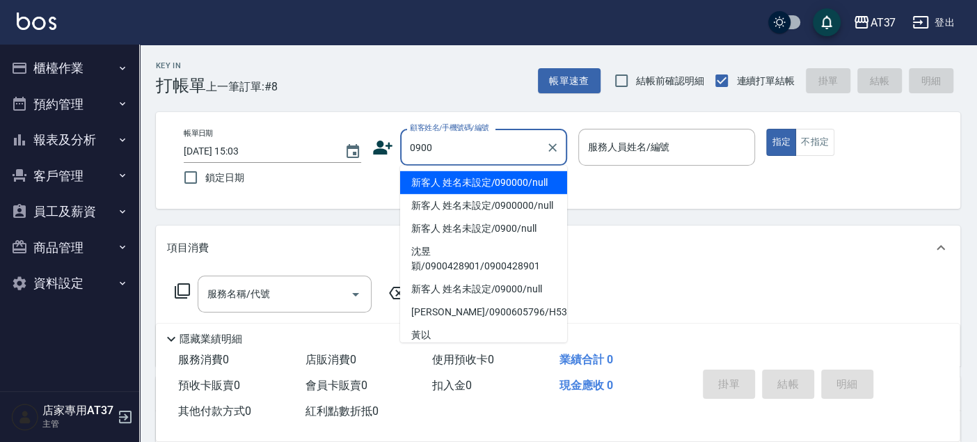
click at [445, 177] on li "新客人 姓名未設定/090000/null" at bounding box center [483, 182] width 167 height 23
type input "新客人 姓名未設定/090000/null"
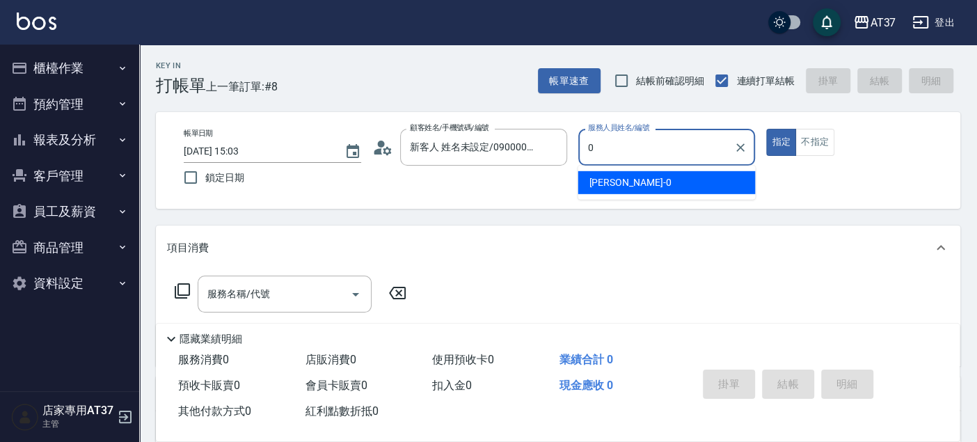
click at [630, 182] on div "[PERSON_NAME] -0" at bounding box center [666, 182] width 177 height 23
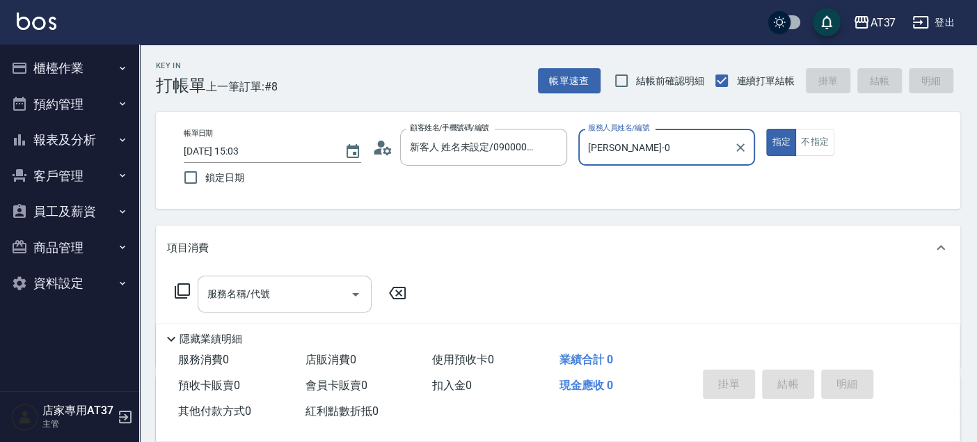
type input "[PERSON_NAME]-0"
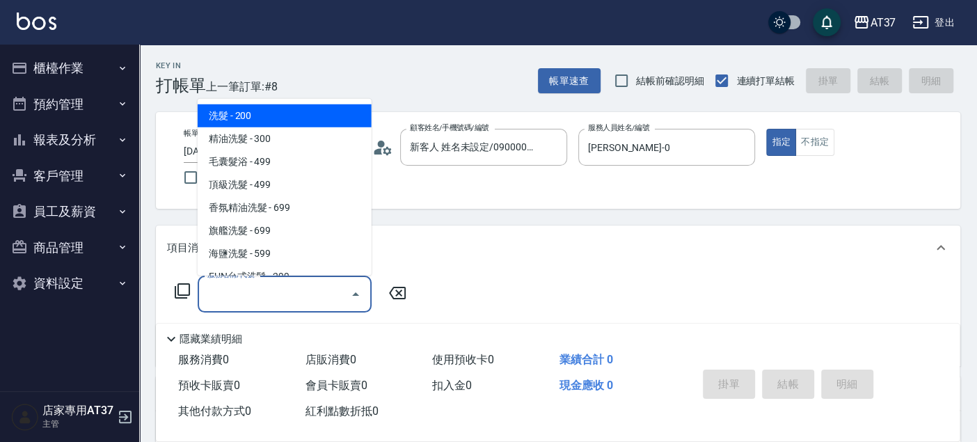
click at [296, 287] on input "服務名稱/代號" at bounding box center [274, 294] width 141 height 24
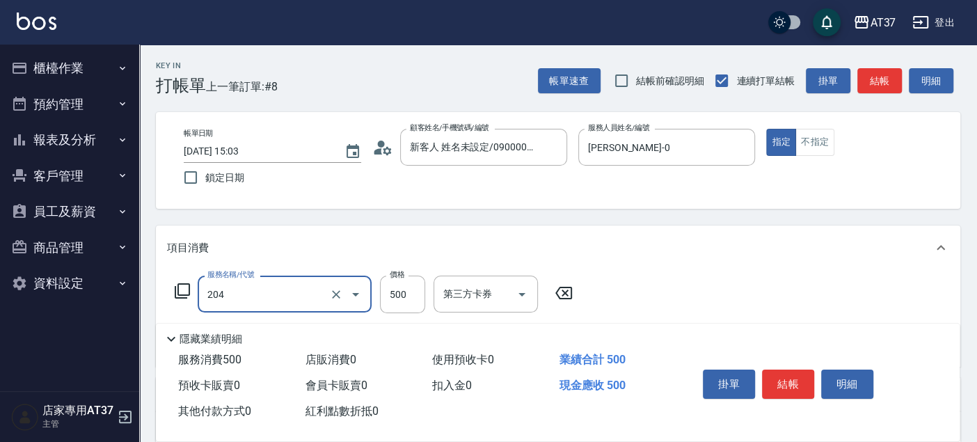
type input "A級洗+剪(204)"
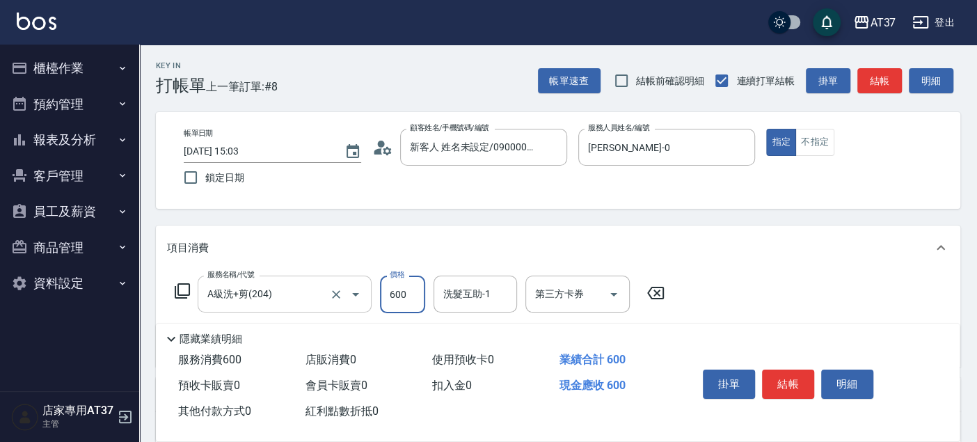
type input "600"
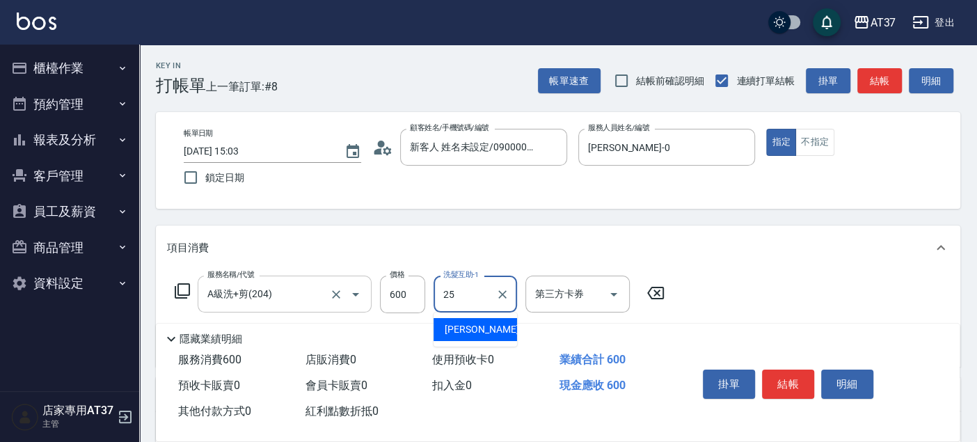
type input "[PERSON_NAME]-25"
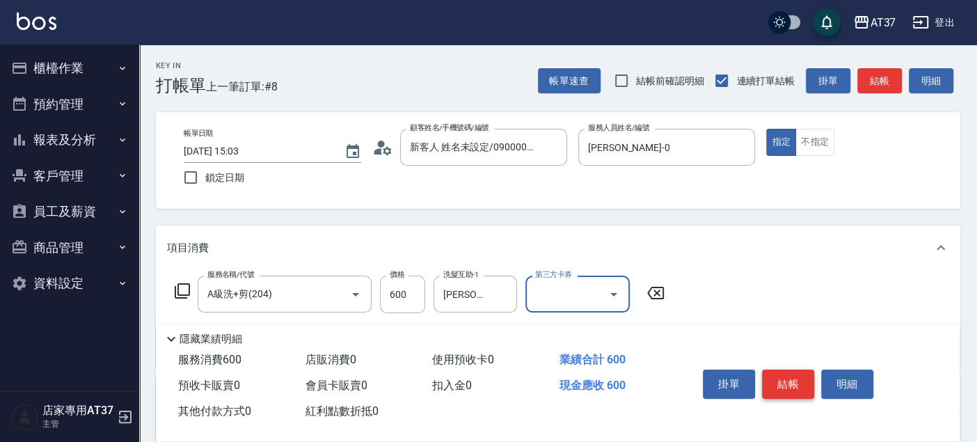
click at [796, 376] on button "結帳" at bounding box center [788, 384] width 52 height 29
